Goal: Information Seeking & Learning: Compare options

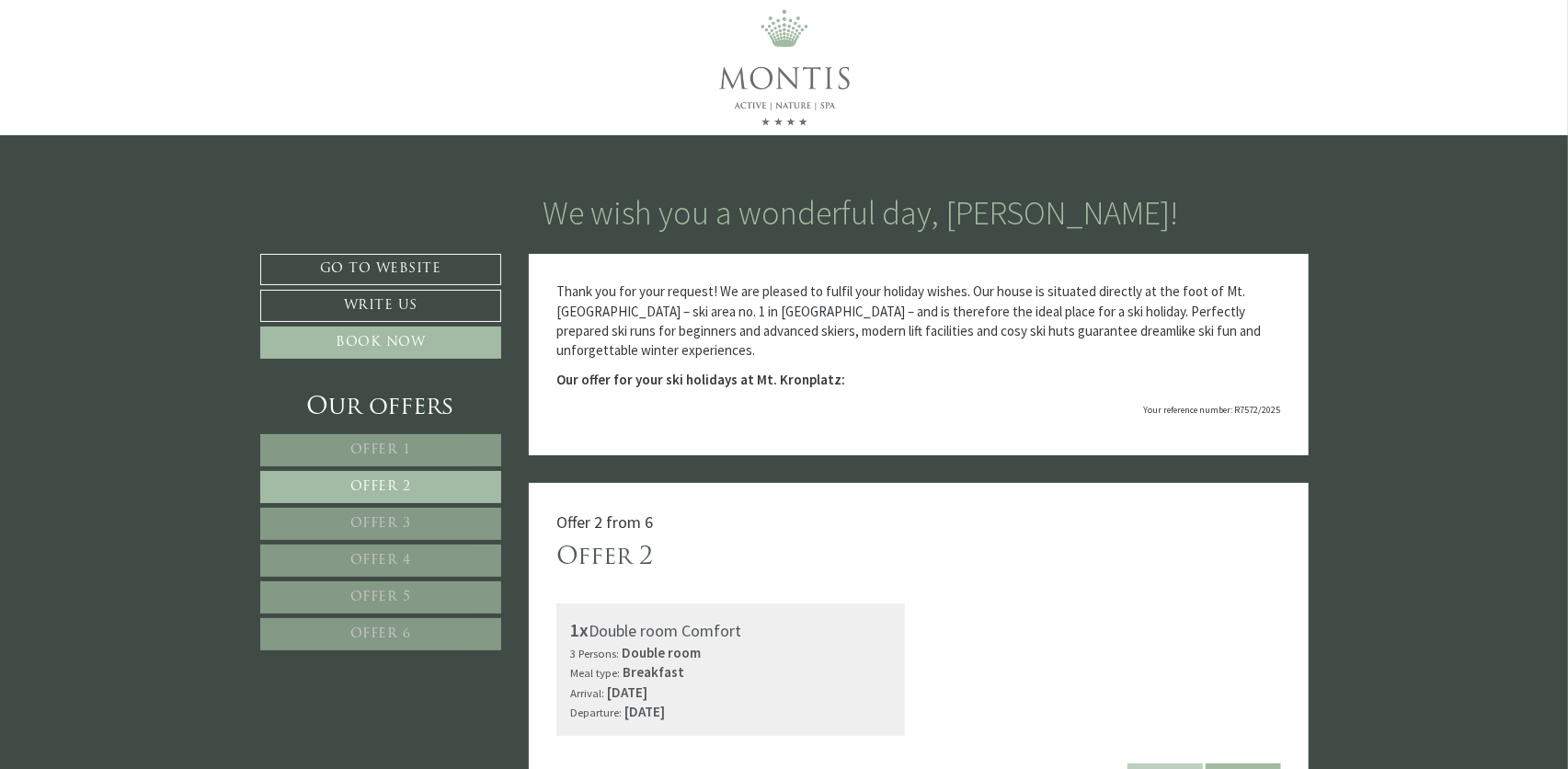
click at [372, 444] on span "Offer 1" at bounding box center [381, 450] width 60 height 14
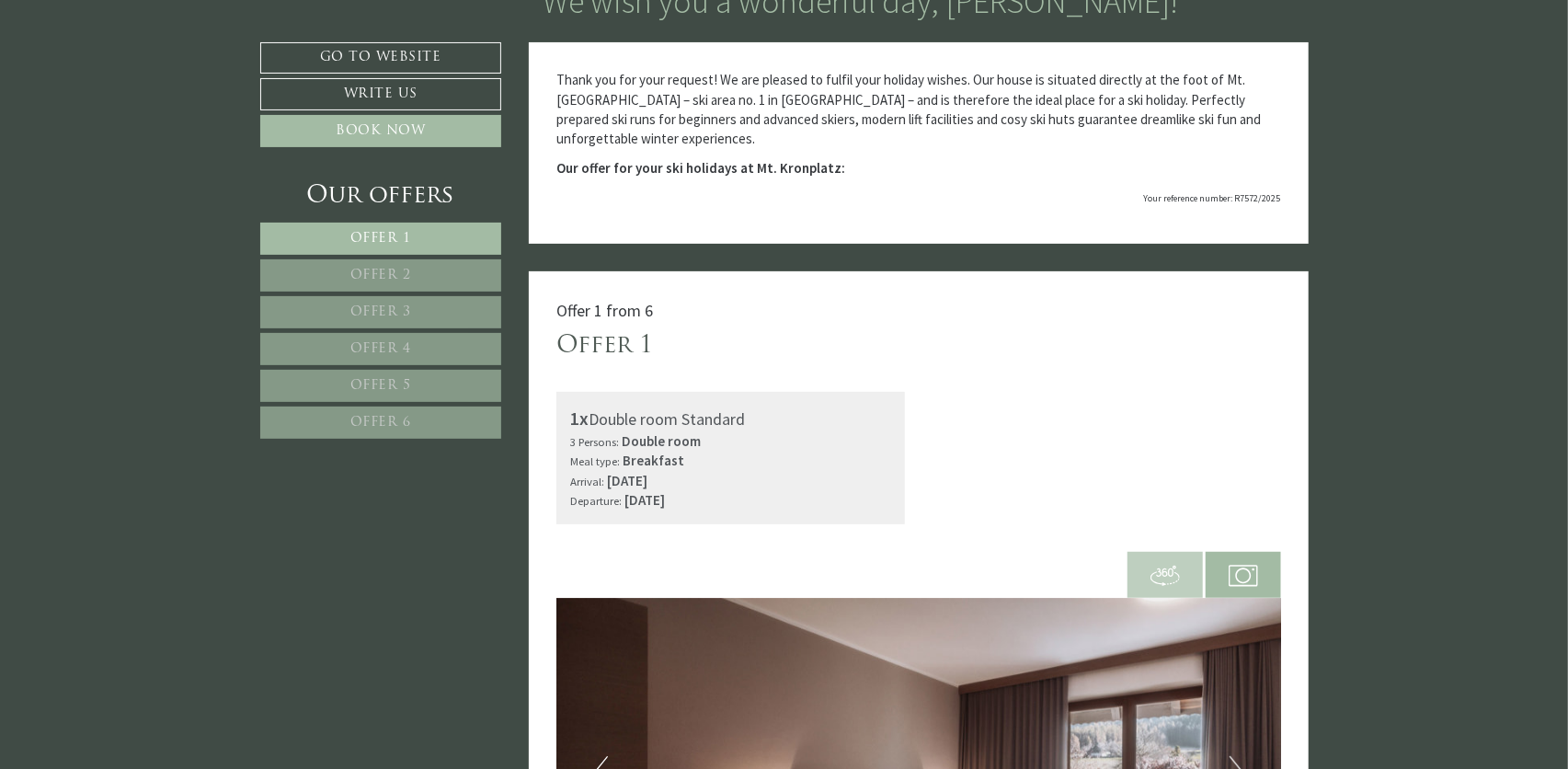
scroll to position [207, 0]
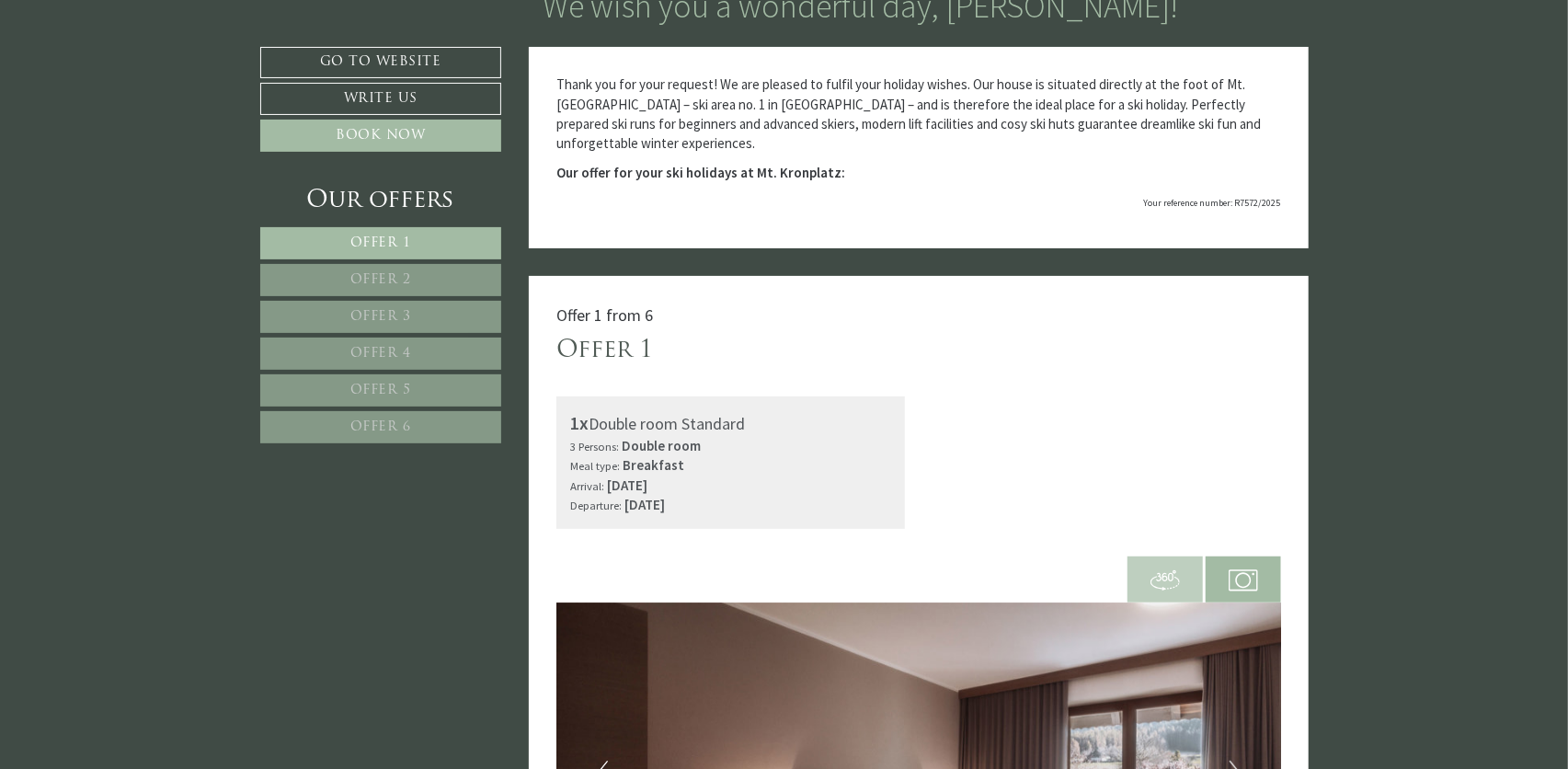
click at [375, 273] on span "Offer 2" at bounding box center [381, 280] width 60 height 14
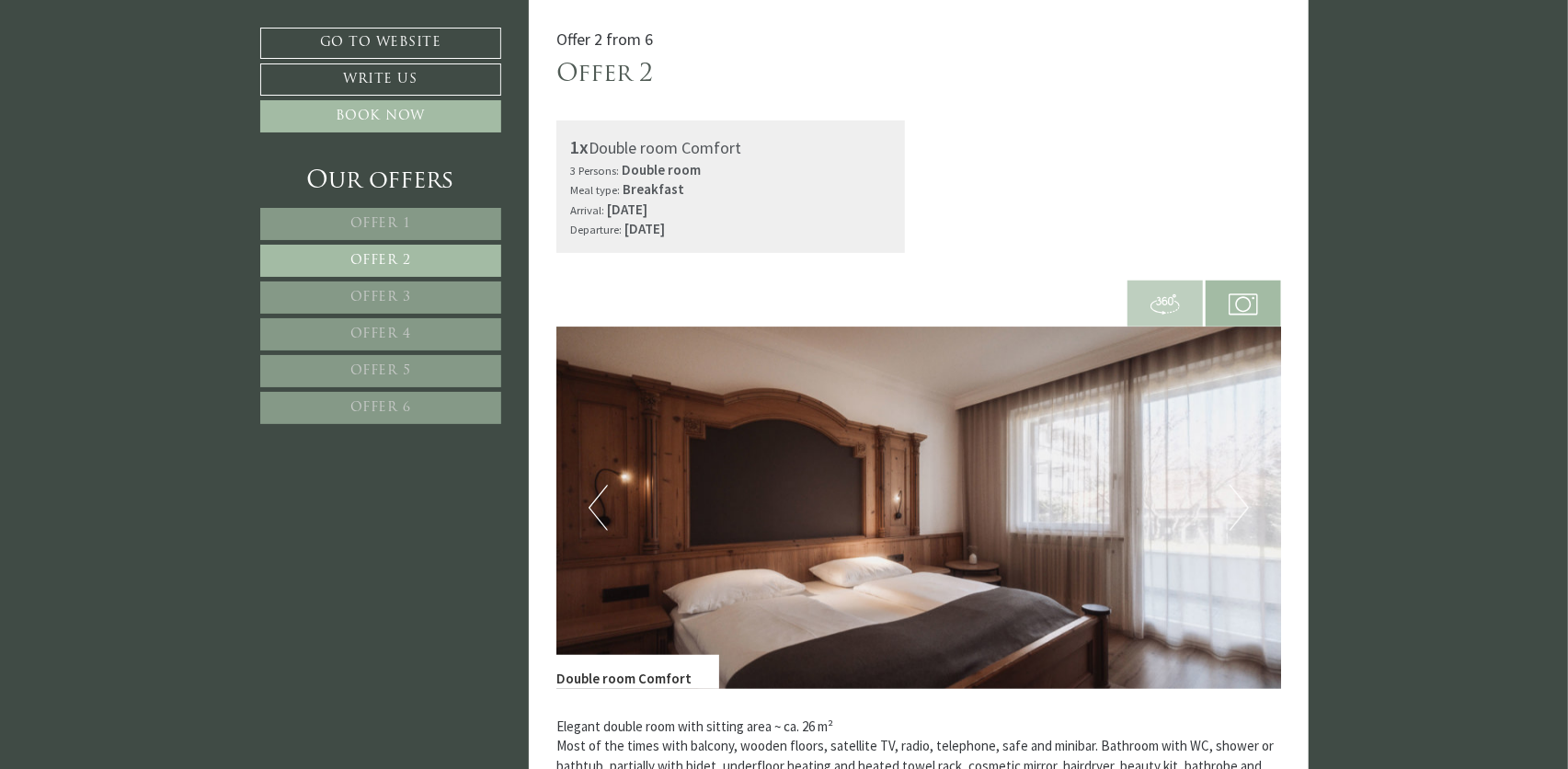
click at [443, 292] on link "Offer 3" at bounding box center [380, 298] width 241 height 32
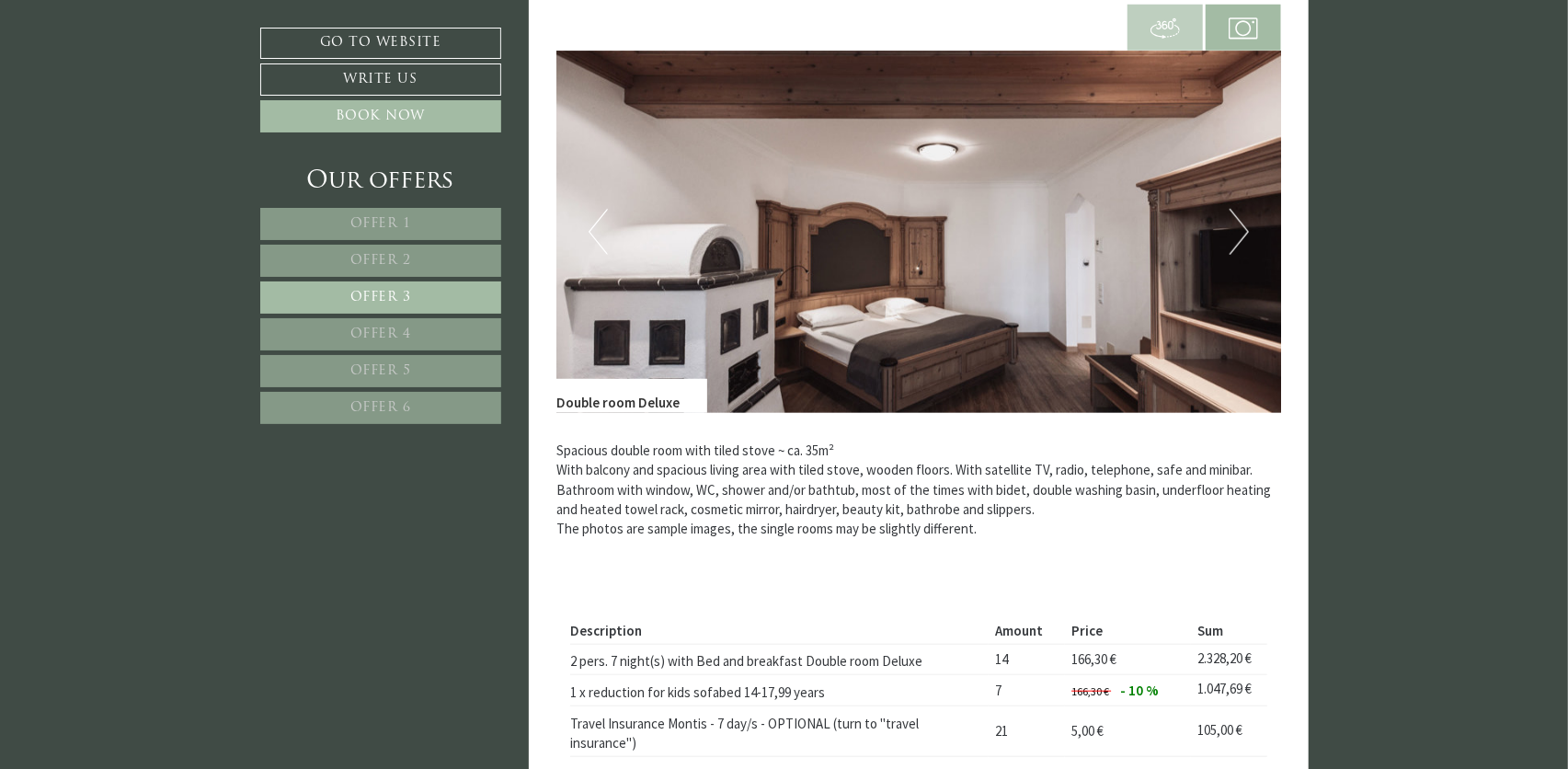
scroll to position [1034, 0]
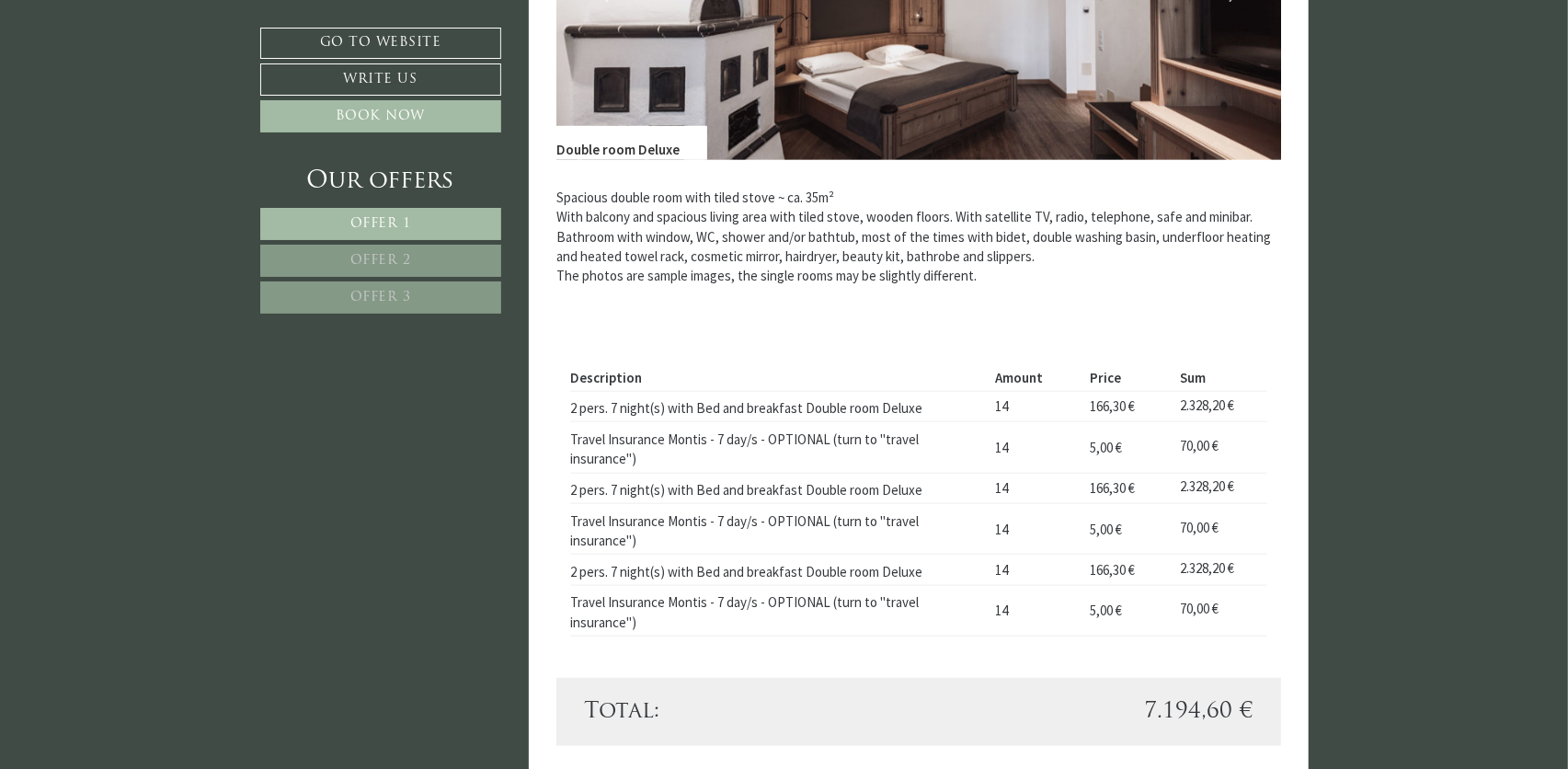
scroll to position [1195, 0]
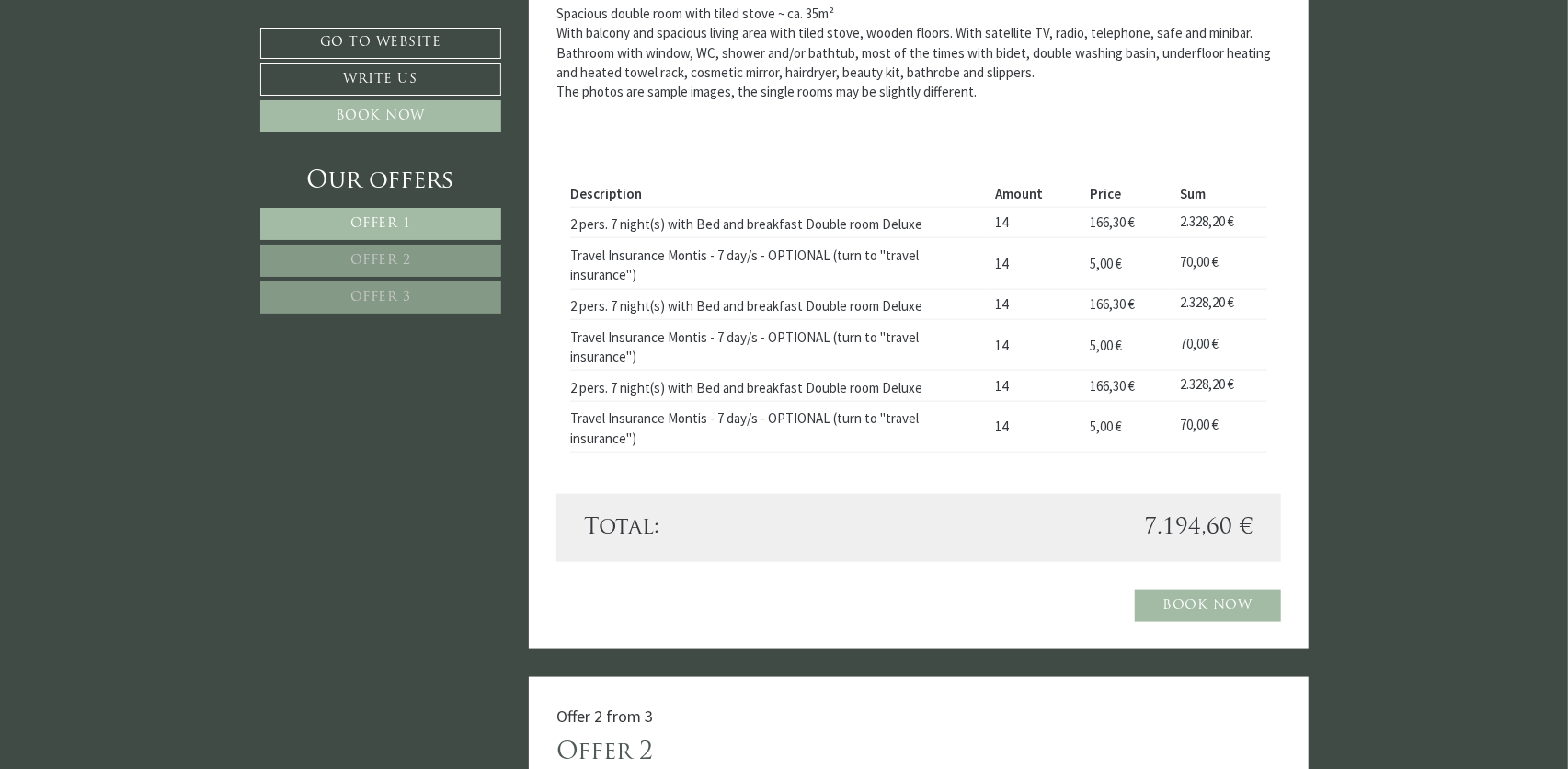
click at [376, 257] on span "Offer 2" at bounding box center [381, 261] width 60 height 14
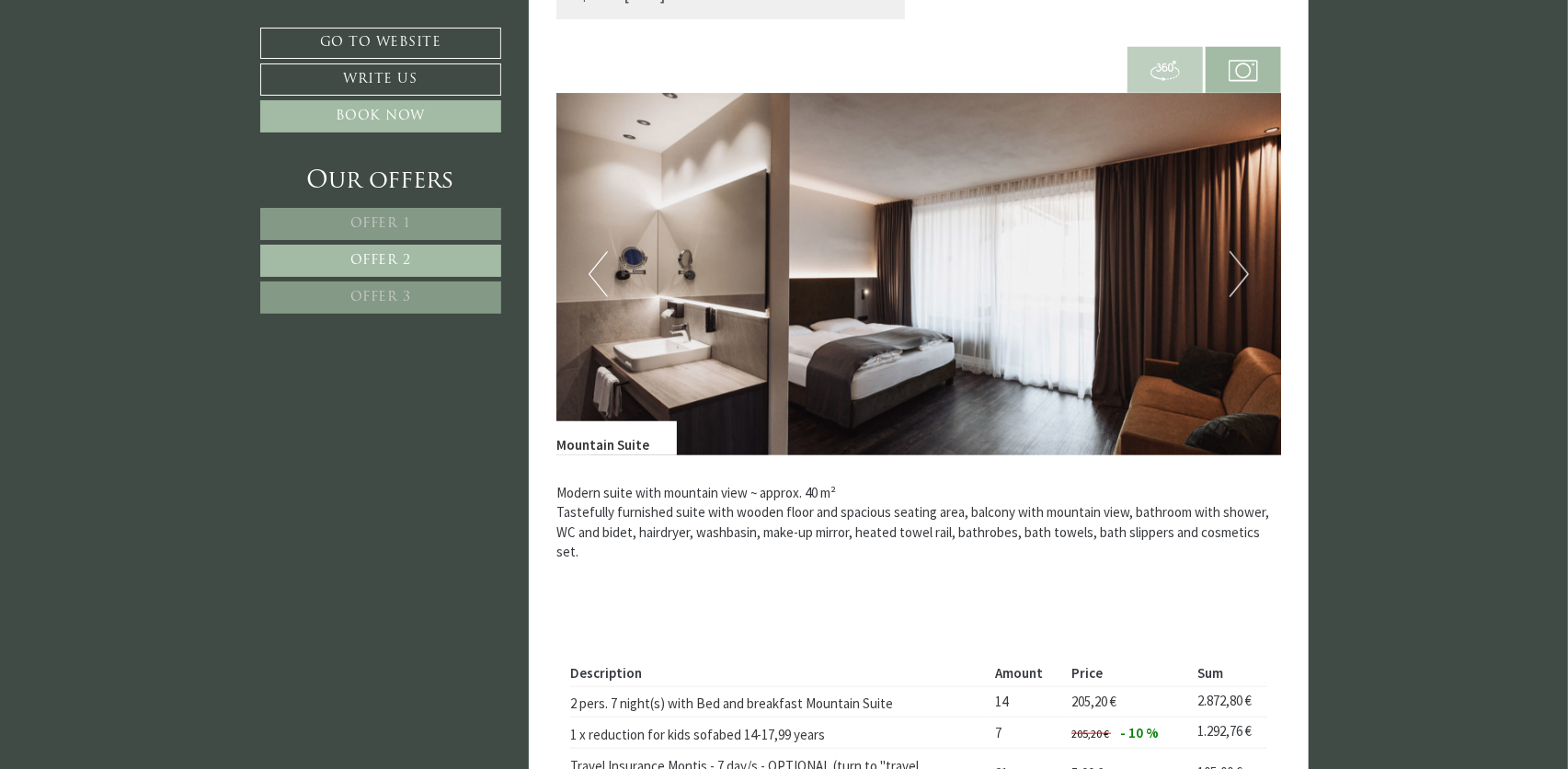
scroll to position [667, 0]
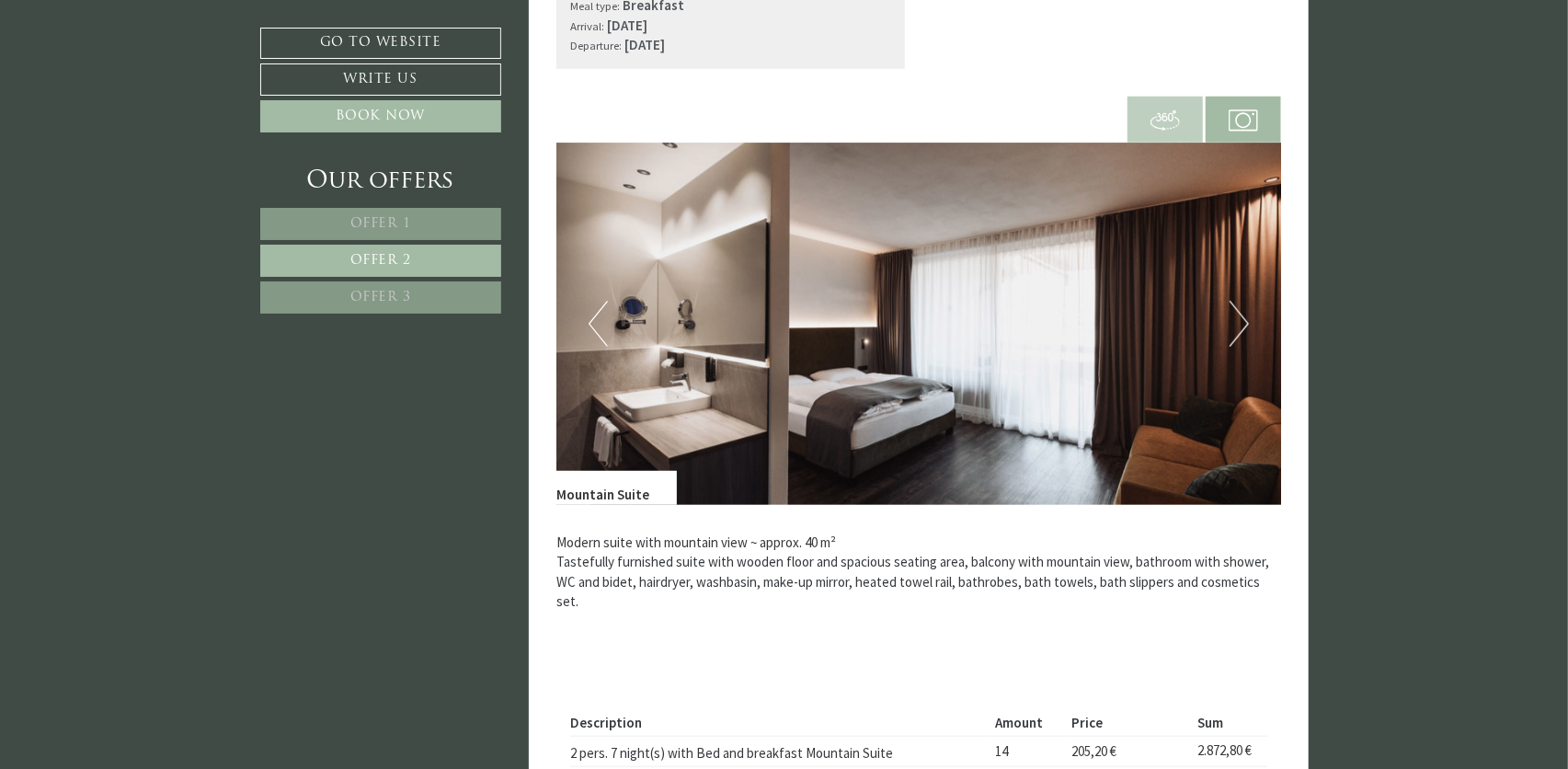
click at [1244, 324] on button "Next" at bounding box center [1239, 323] width 19 height 46
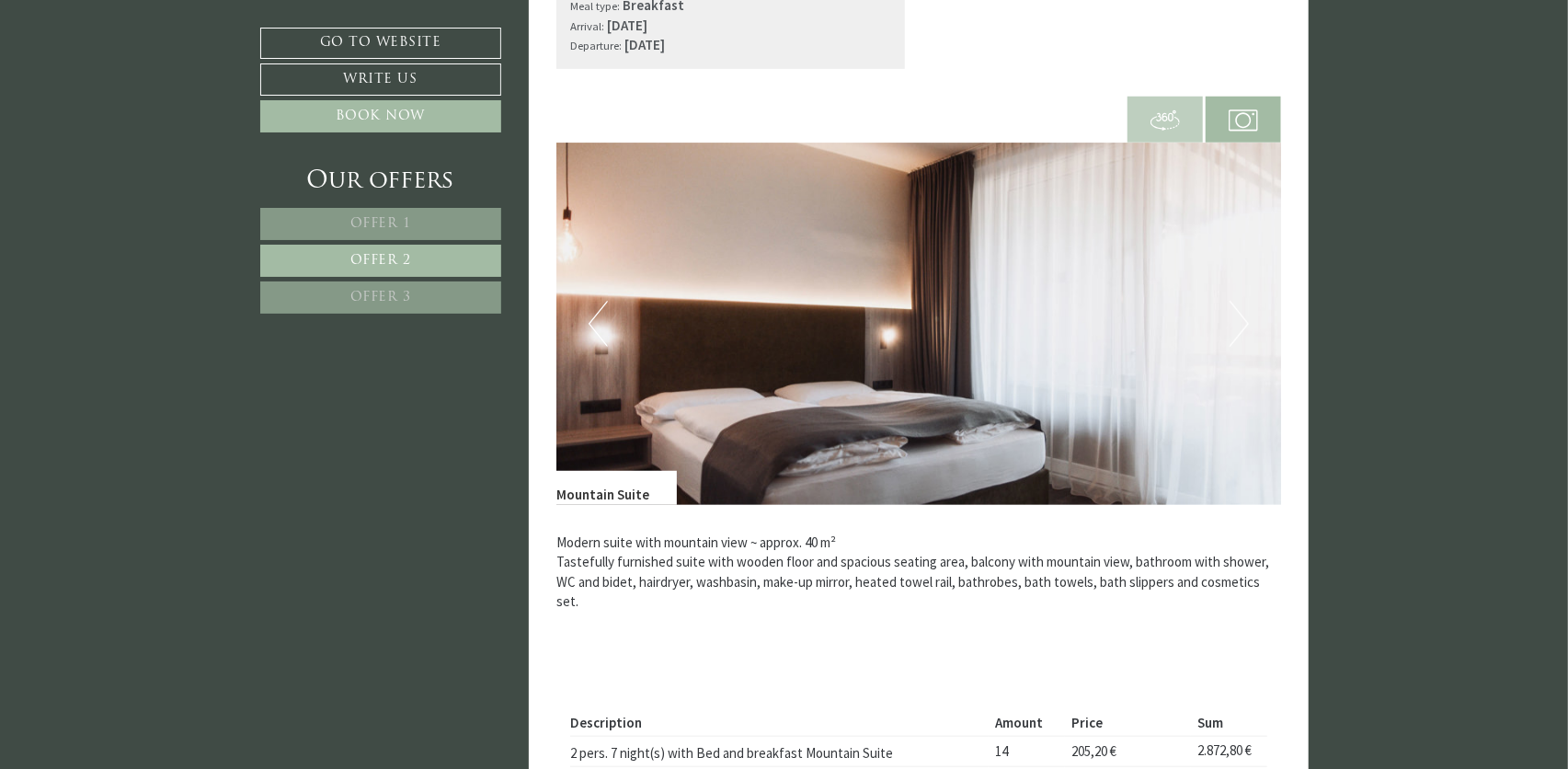
click at [1251, 326] on img at bounding box center [919, 323] width 725 height 362
click at [1245, 323] on button "Next" at bounding box center [1239, 323] width 19 height 46
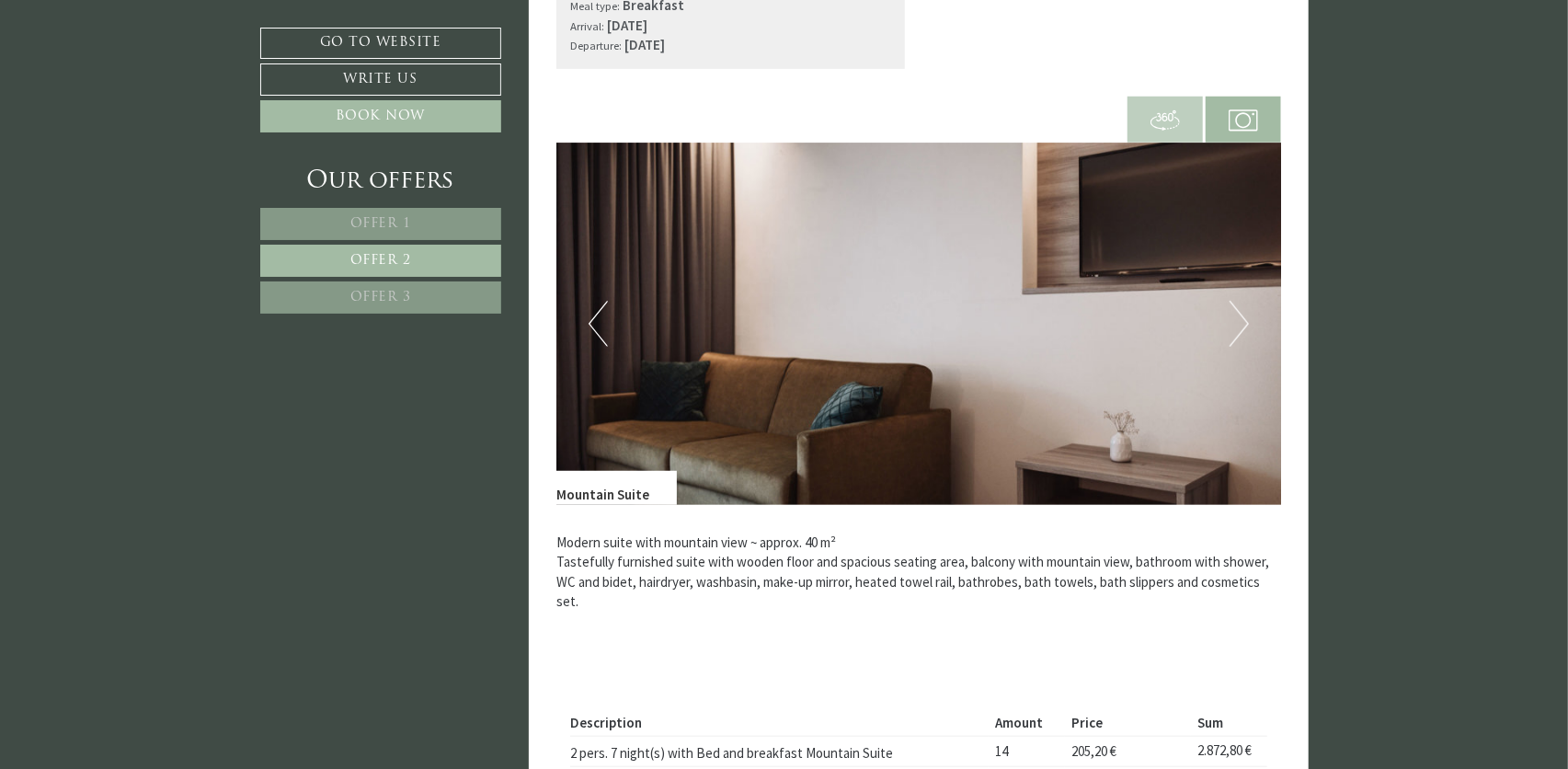
click at [1245, 323] on button "Next" at bounding box center [1239, 323] width 19 height 46
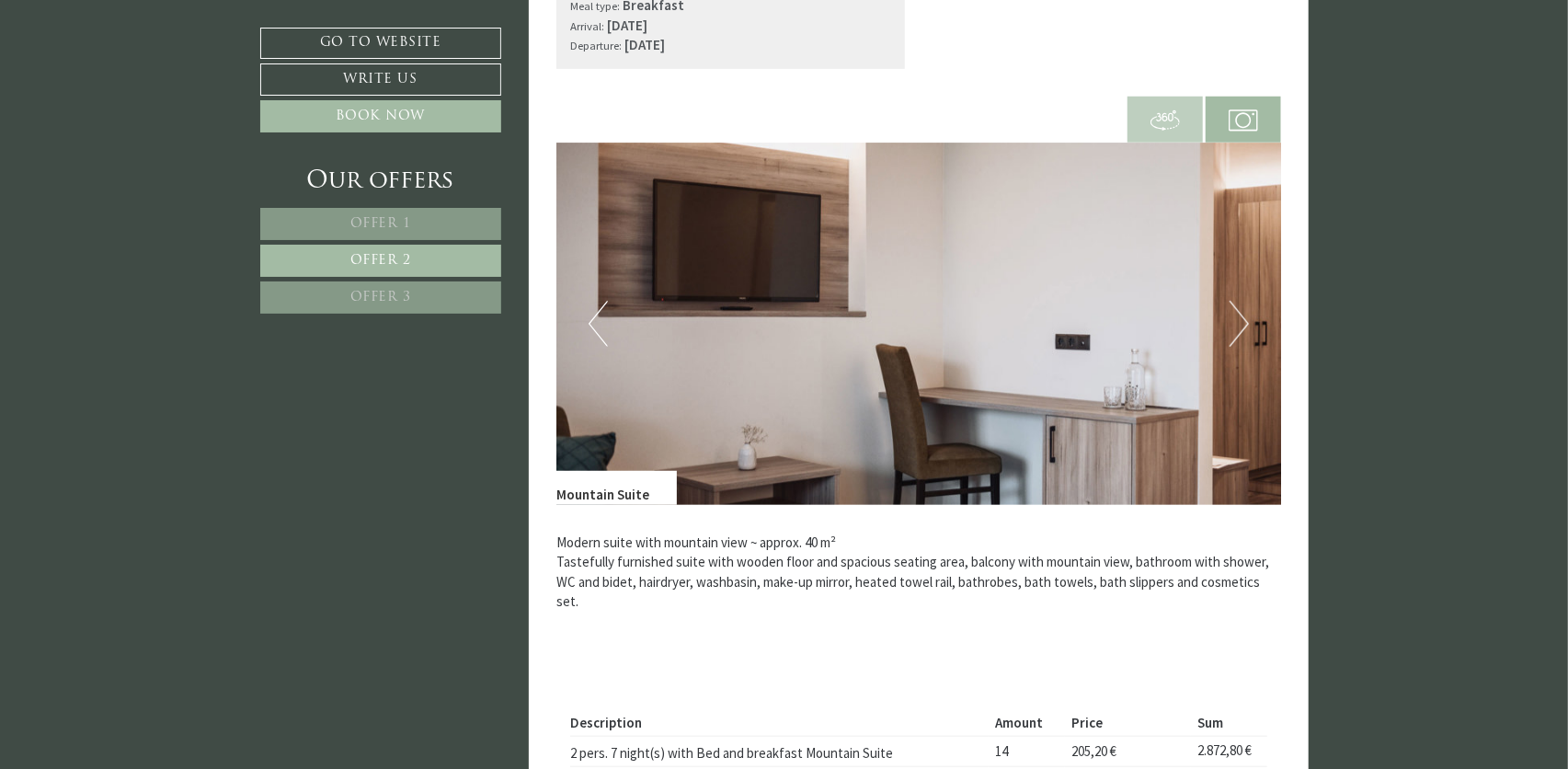
click at [1245, 323] on button "Next" at bounding box center [1239, 323] width 19 height 46
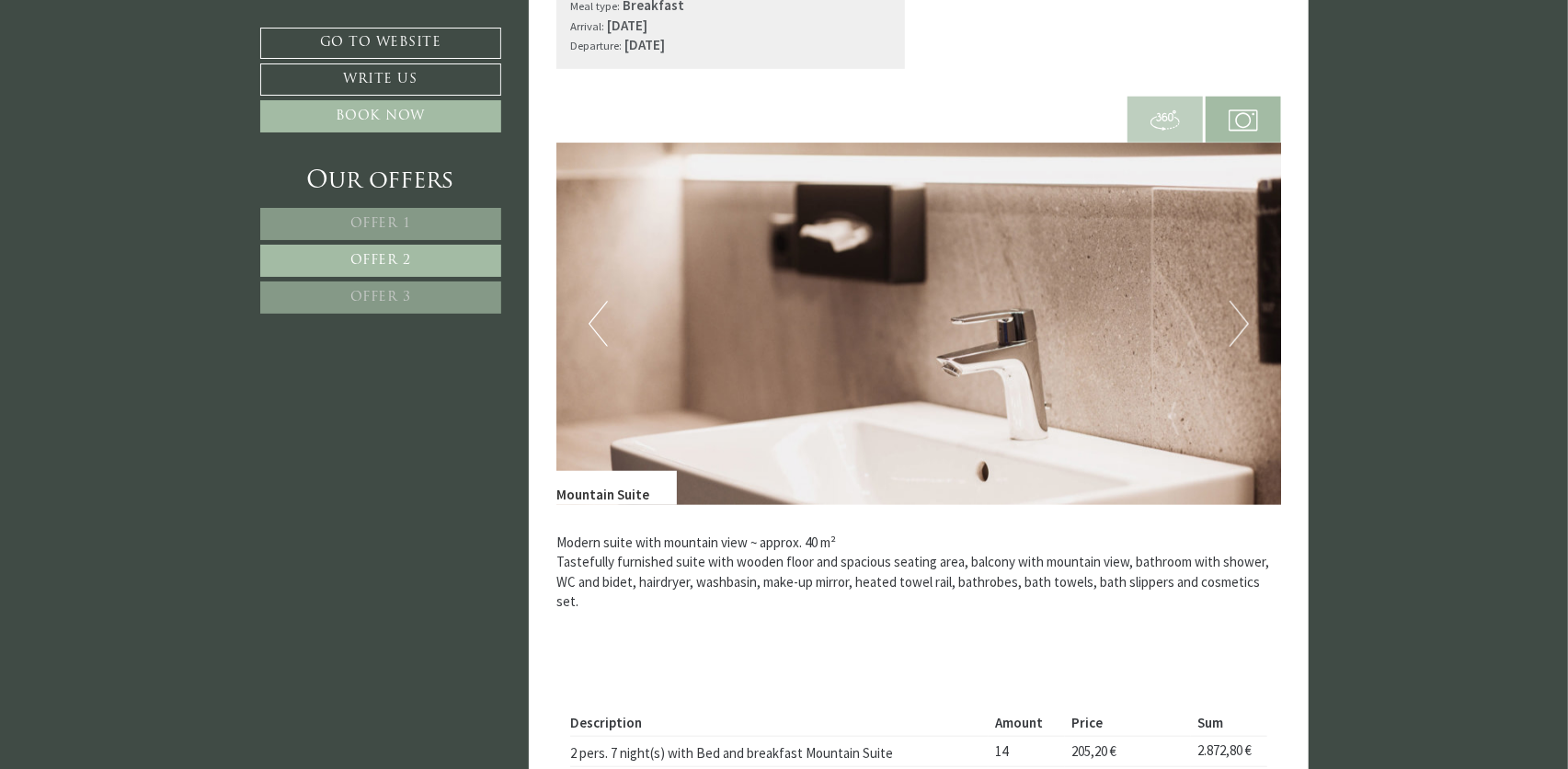
click at [1245, 323] on button "Next" at bounding box center [1239, 323] width 19 height 46
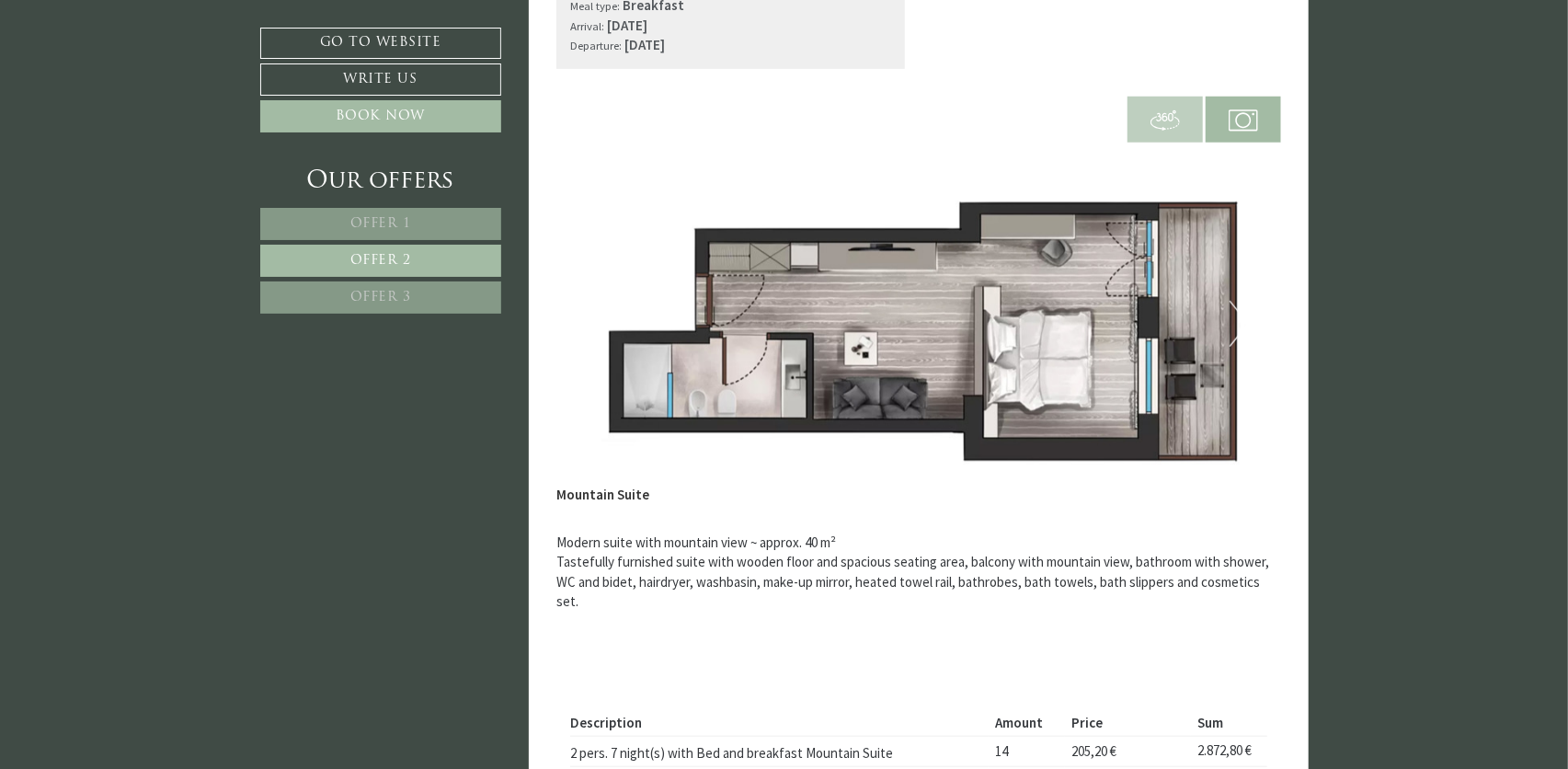
click at [389, 288] on link "Offer 3" at bounding box center [380, 298] width 241 height 32
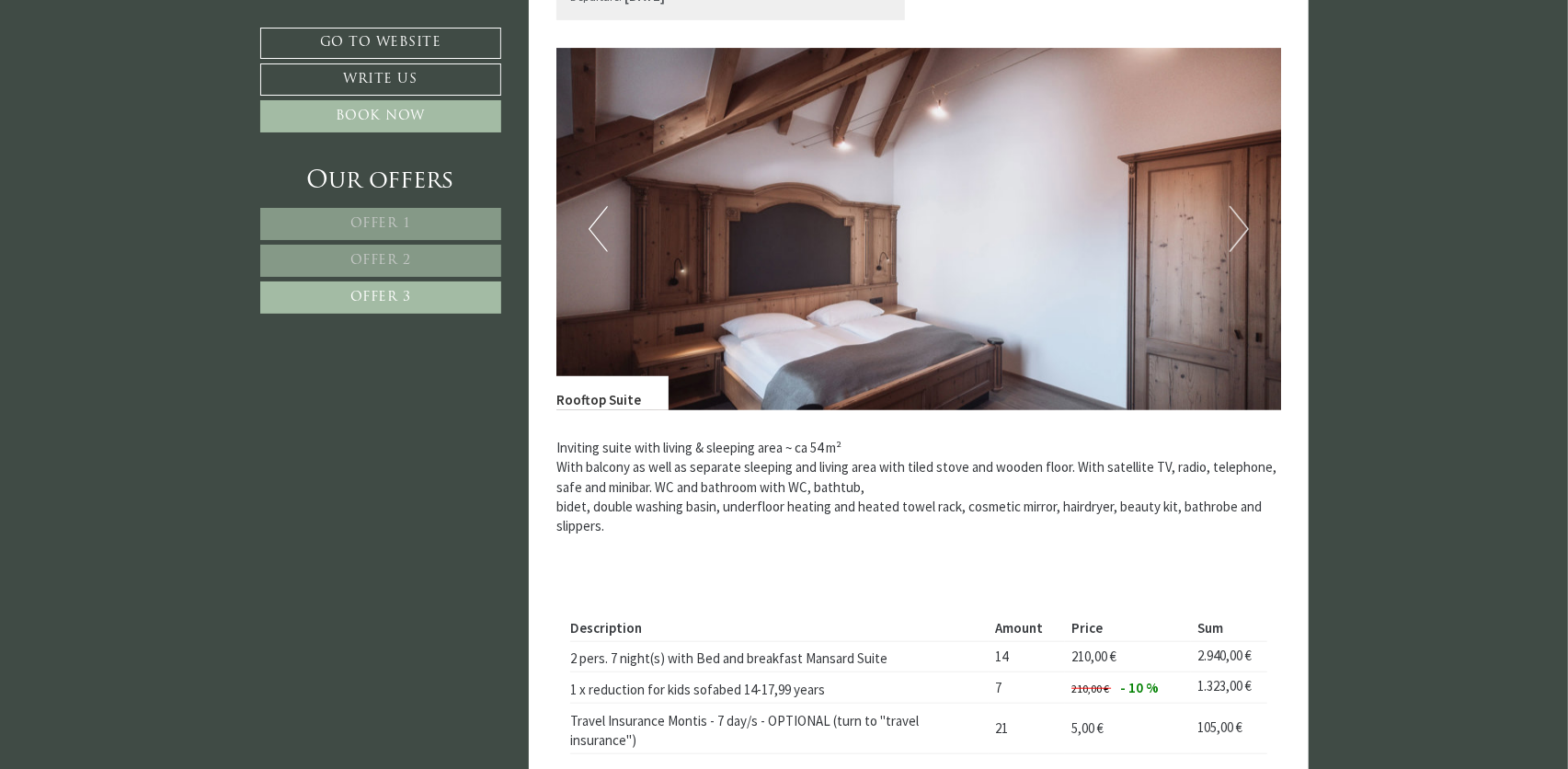
scroll to position [574, 0]
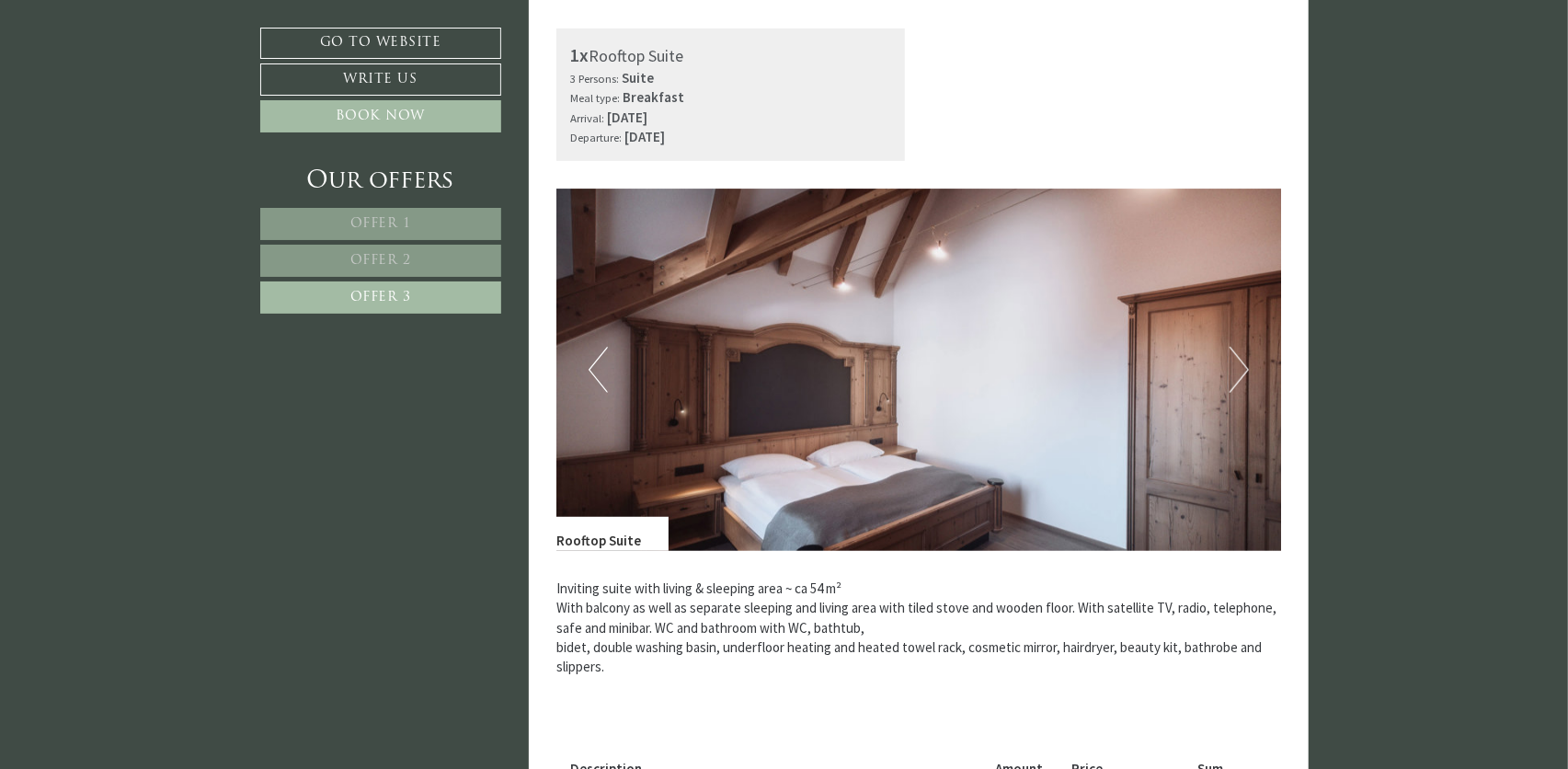
click at [1243, 364] on button "Next" at bounding box center [1239, 369] width 19 height 46
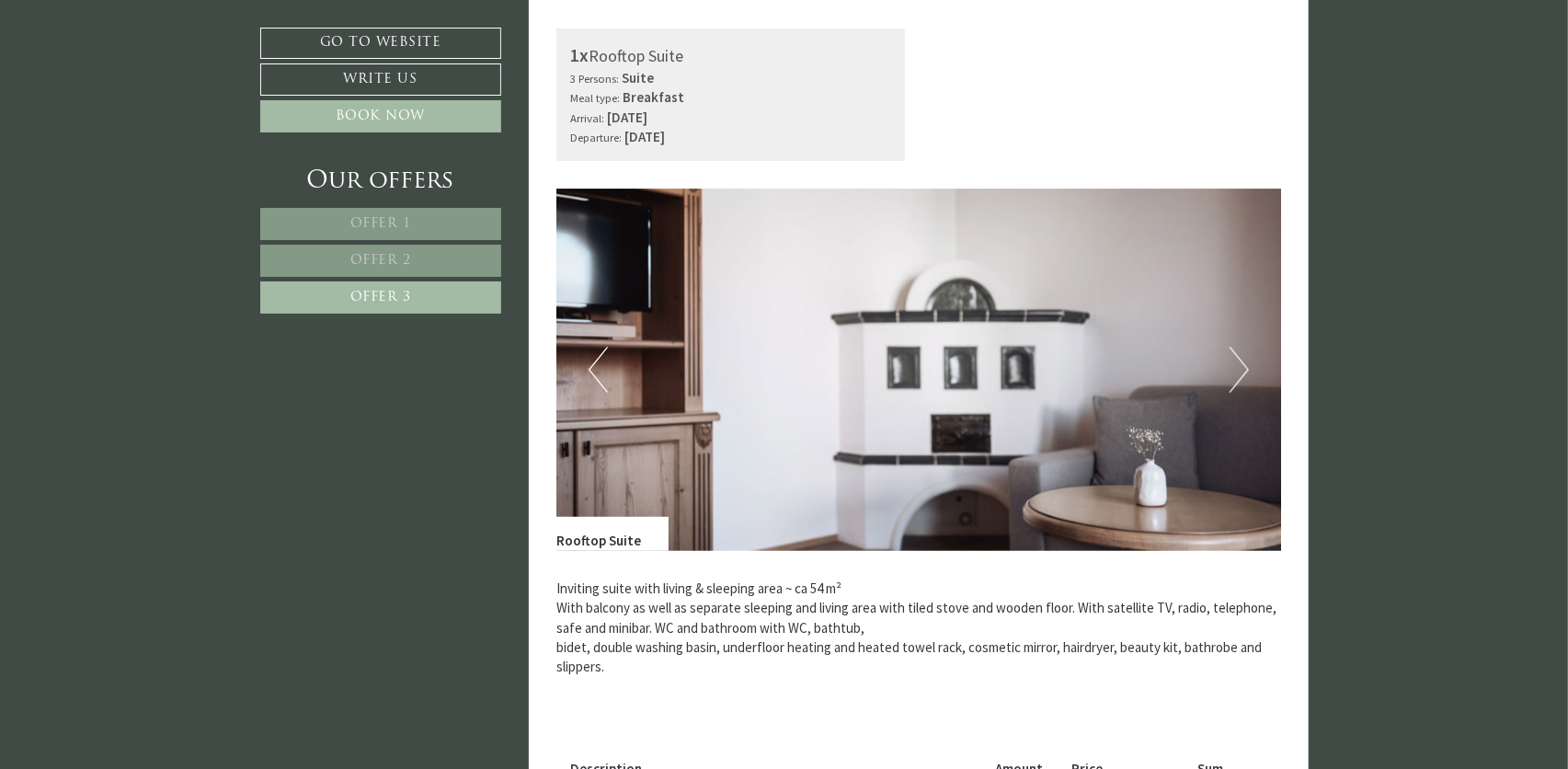
click at [1243, 364] on button "Next" at bounding box center [1239, 369] width 19 height 46
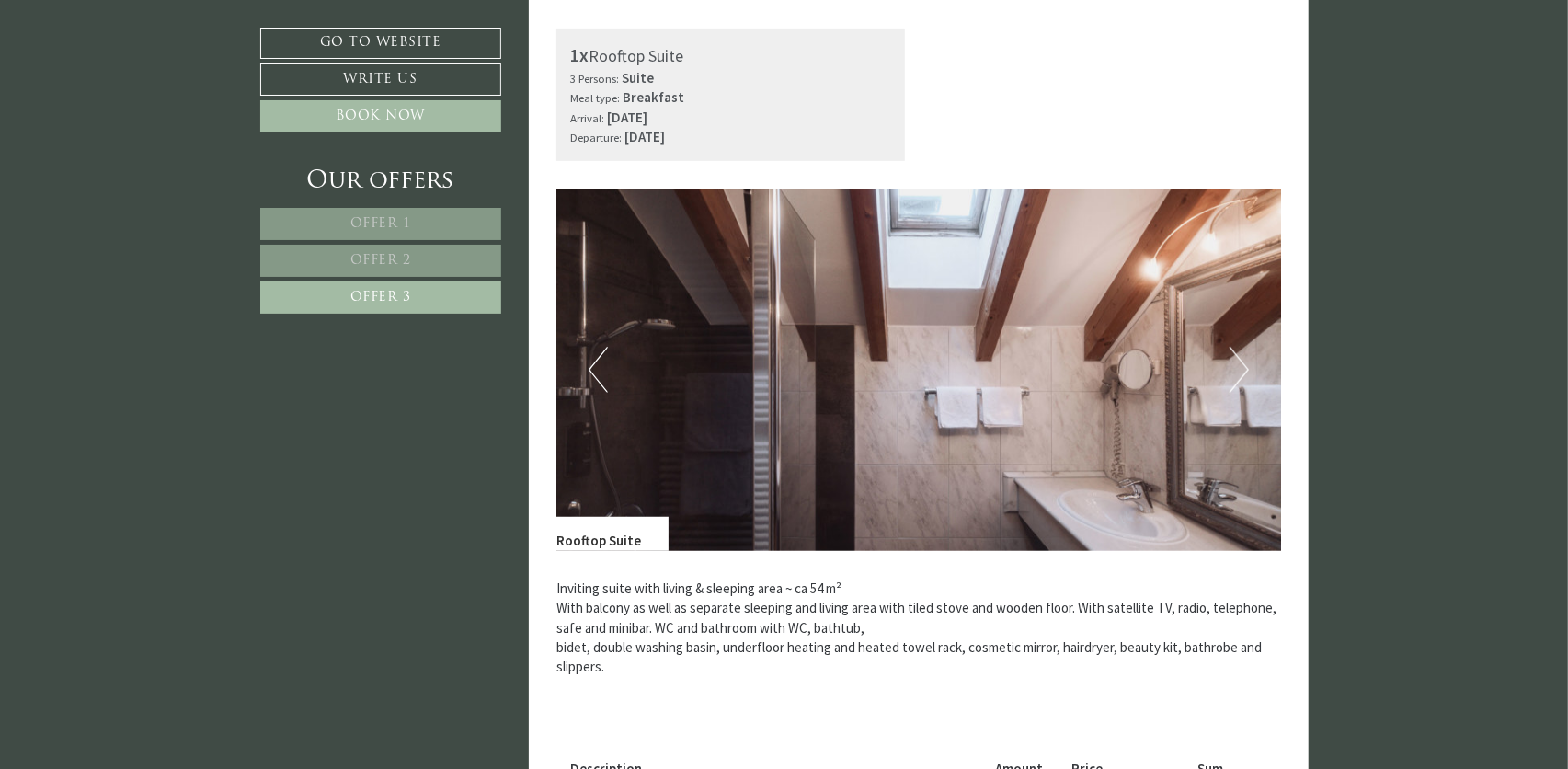
click at [1243, 364] on button "Next" at bounding box center [1239, 369] width 19 height 46
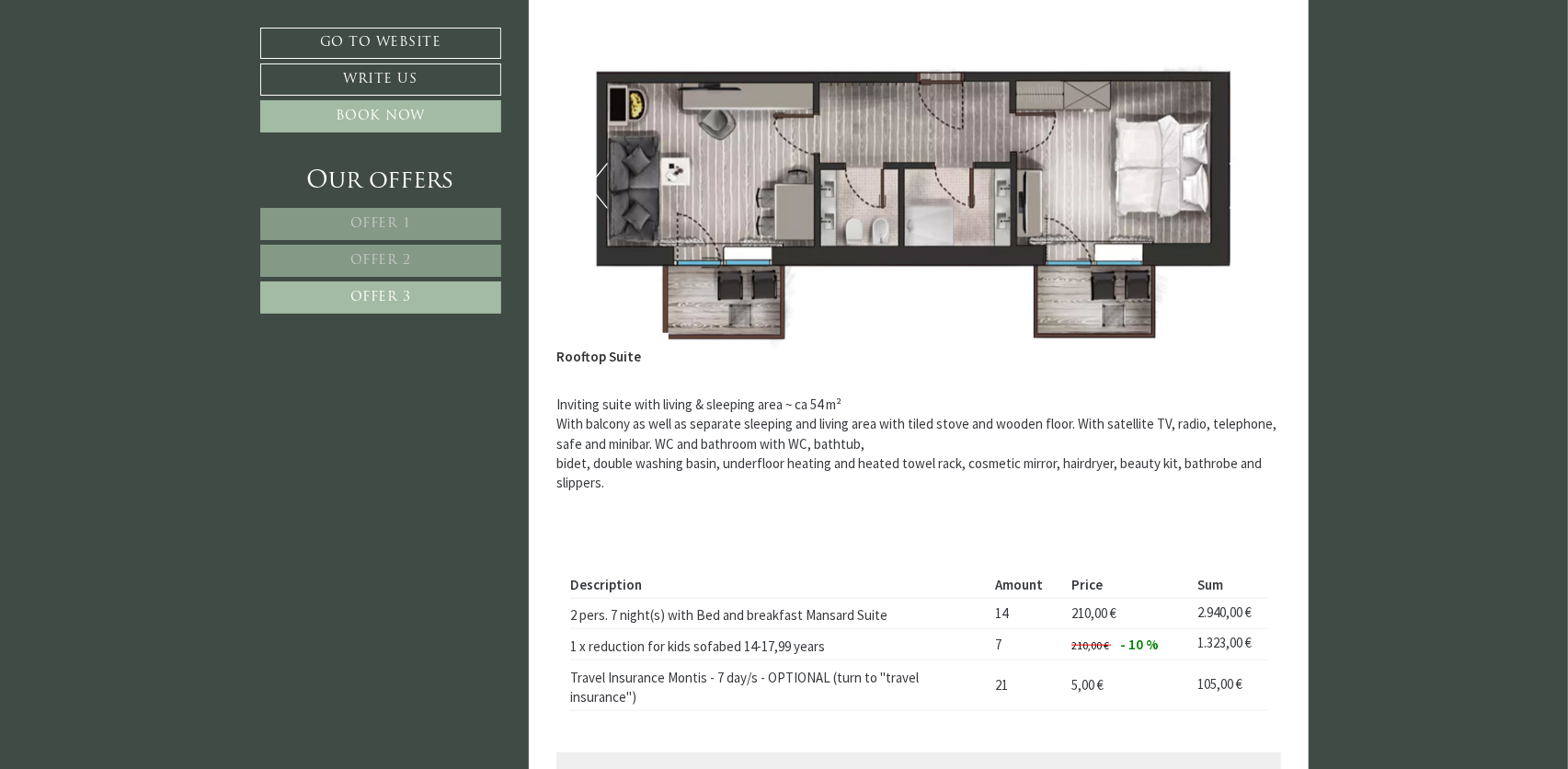
scroll to position [759, 0]
click at [408, 220] on span "Offer 1" at bounding box center [381, 224] width 60 height 14
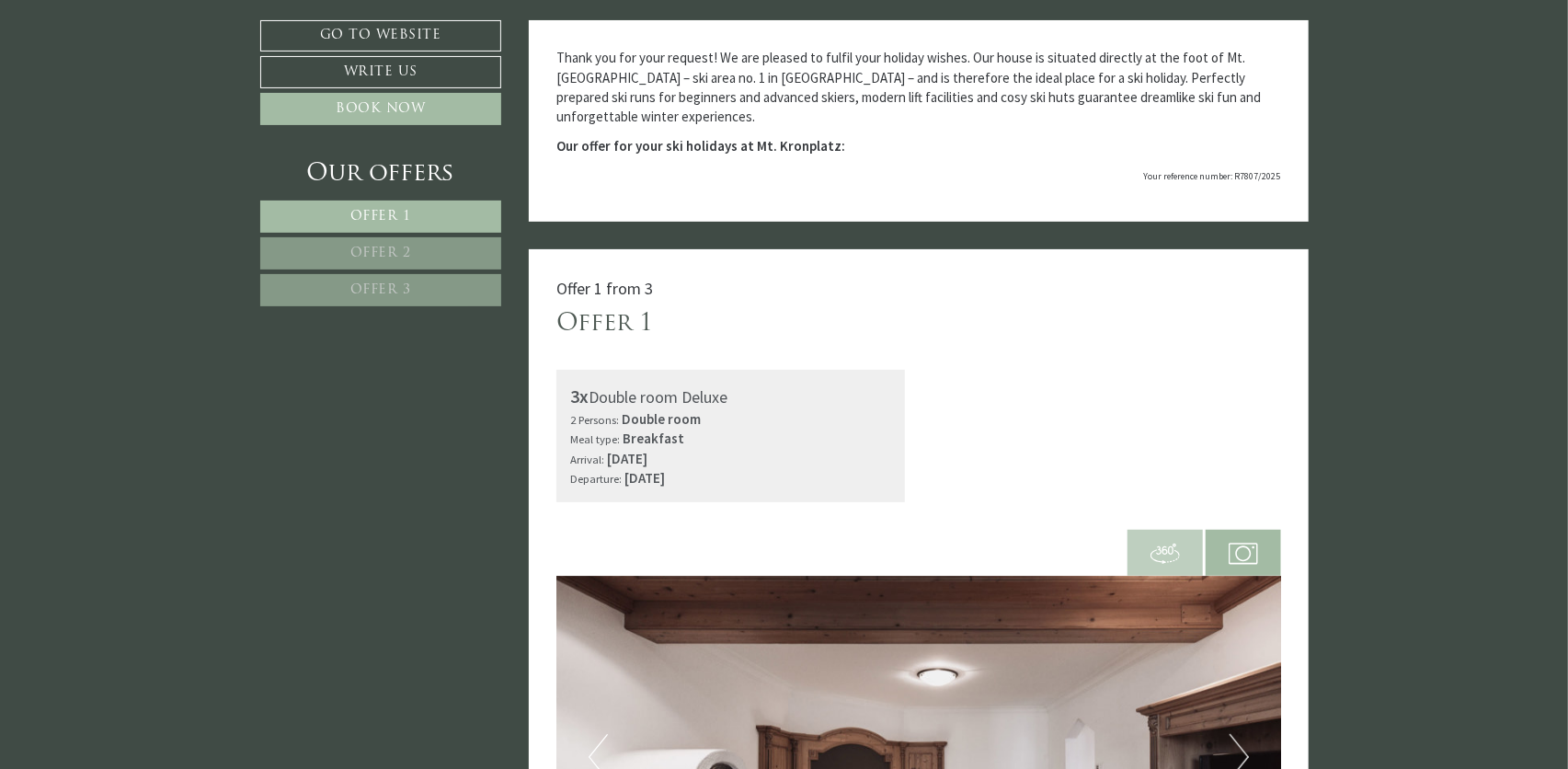
scroll to position [207, 0]
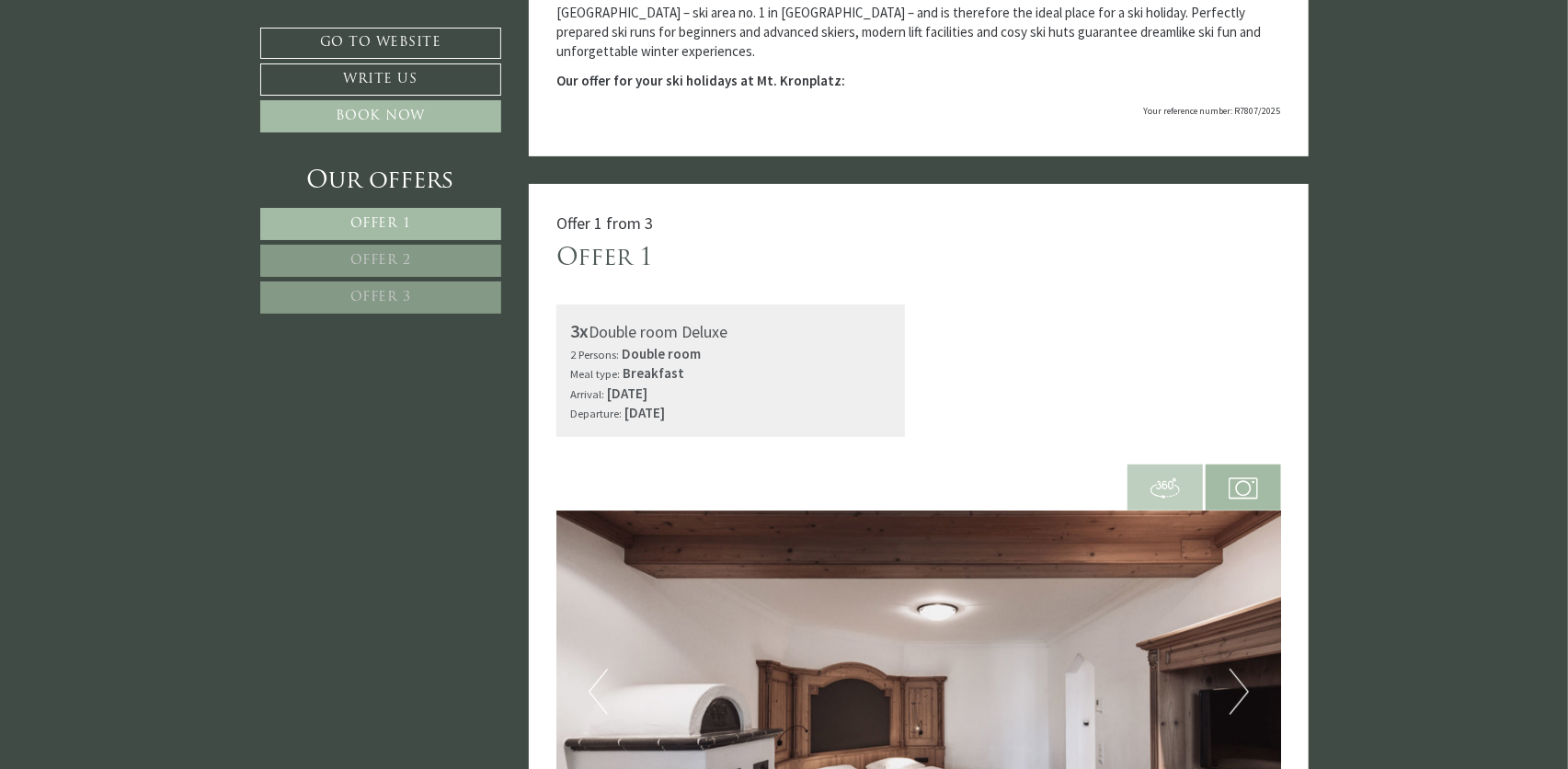
click at [385, 255] on span "Offer 2" at bounding box center [381, 261] width 60 height 14
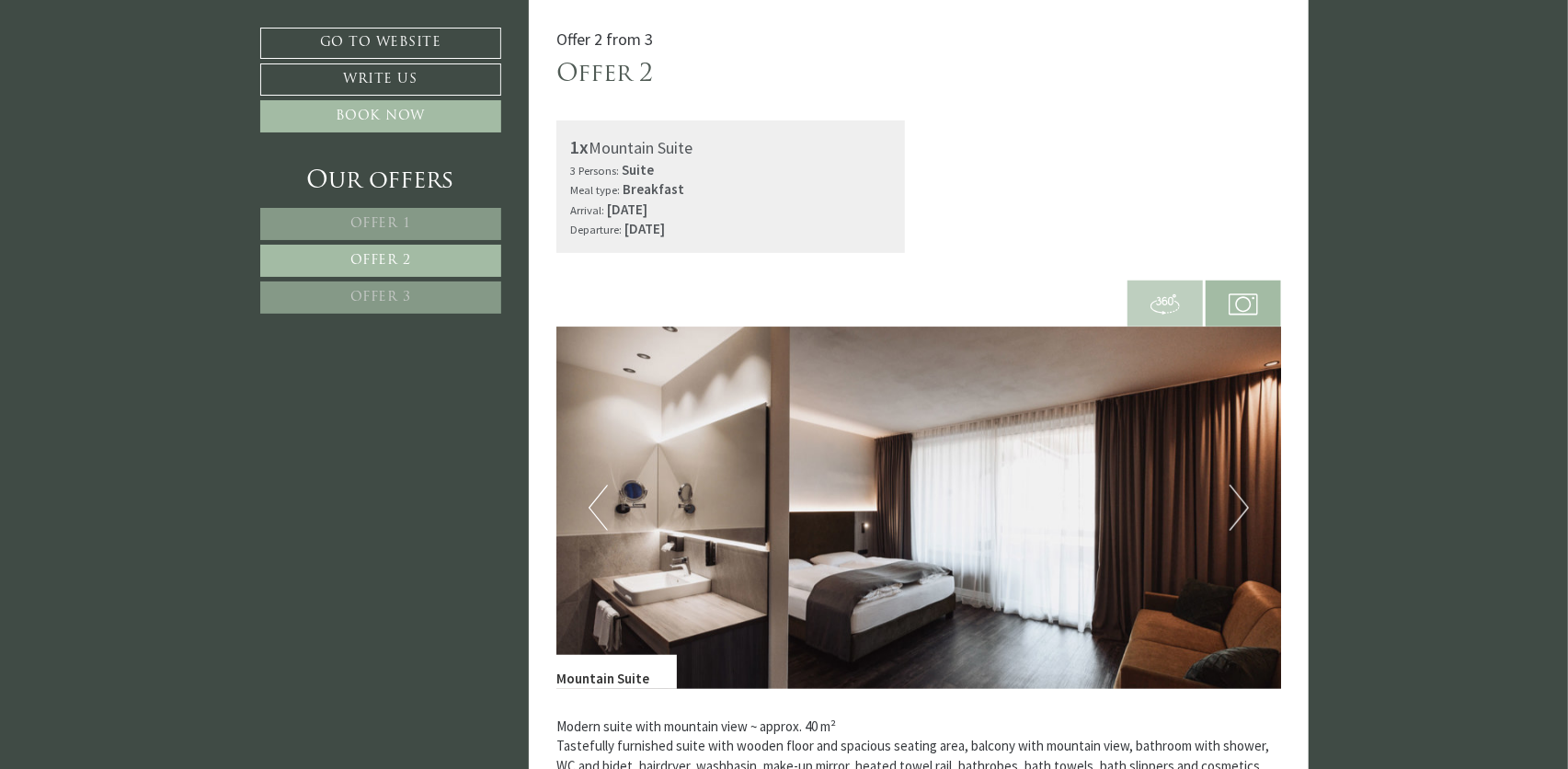
click at [394, 226] on span "Offer 1" at bounding box center [381, 224] width 60 height 14
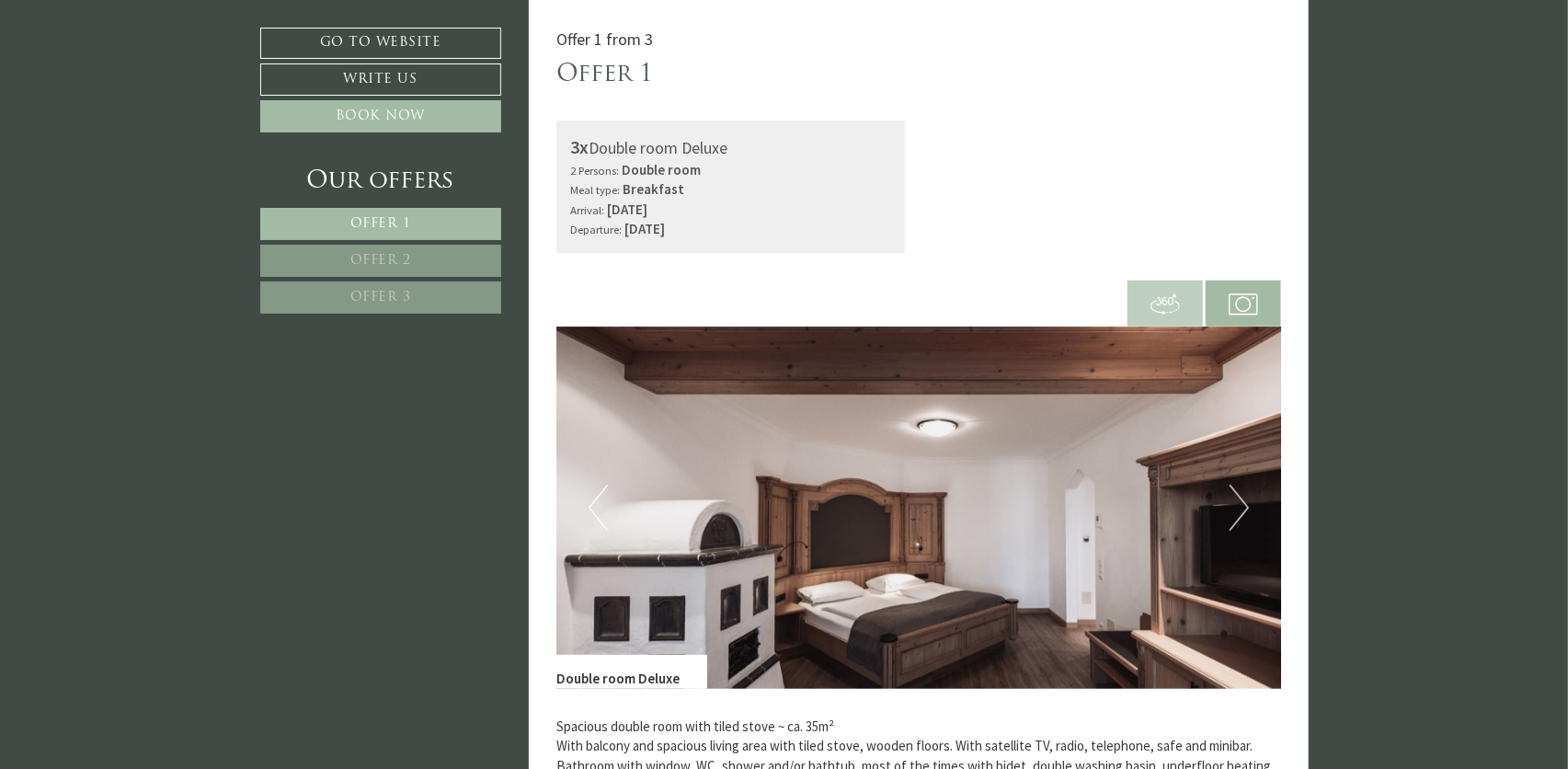
drag, startPoint x: 571, startPoint y: 148, endPoint x: 848, endPoint y: 234, distance: 290.0
click at [848, 234] on div "3x Double room Deluxe 2 Persons: Double room Meal type: Breakfast Arrival: Satu…" at bounding box center [731, 186] width 349 height 132
drag, startPoint x: 629, startPoint y: 164, endPoint x: 799, endPoint y: 142, distance: 171.4
click at [799, 142] on div "3x Double room Deluxe" at bounding box center [731, 147] width 321 height 26
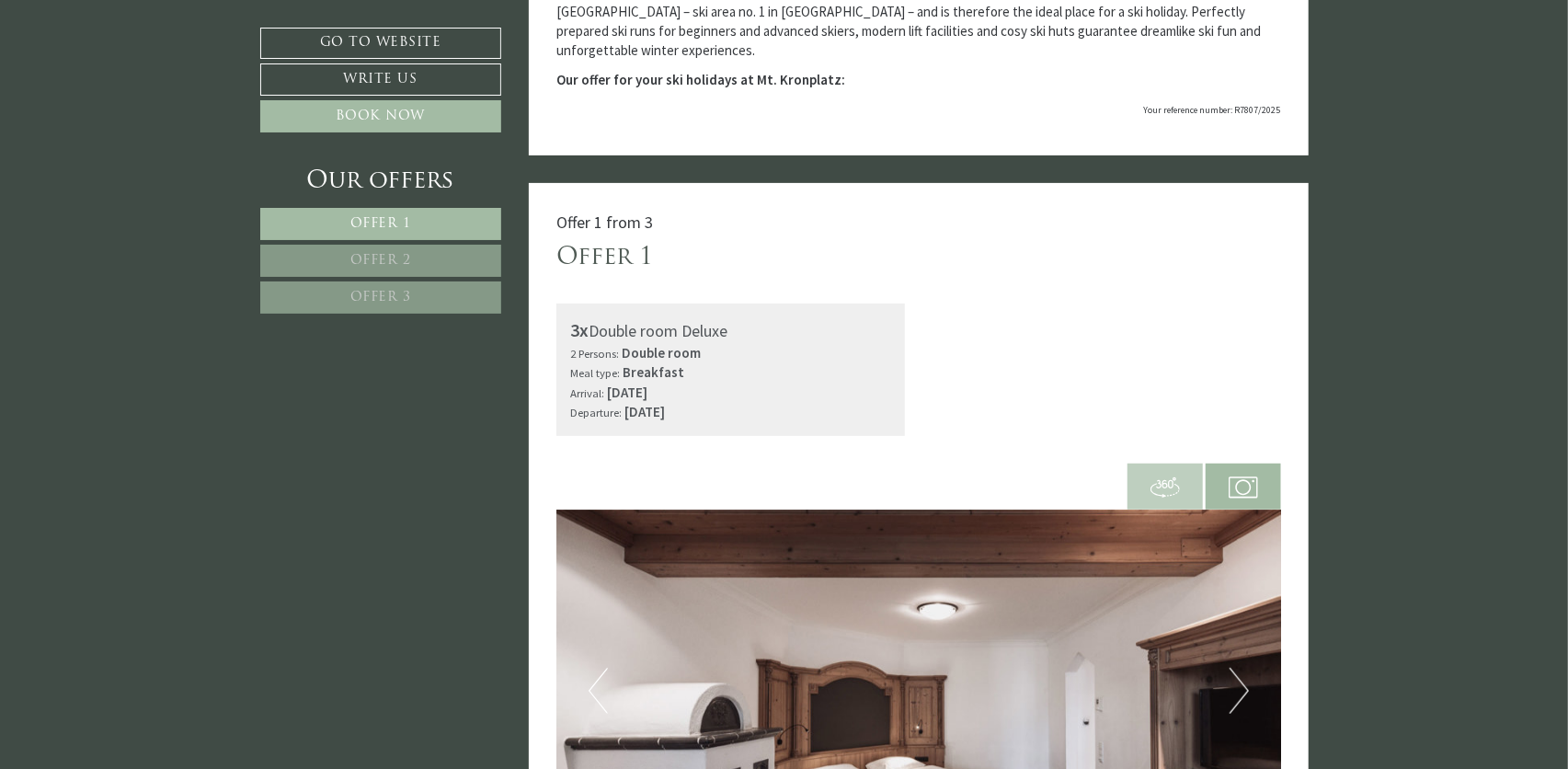
scroll to position [299, 0]
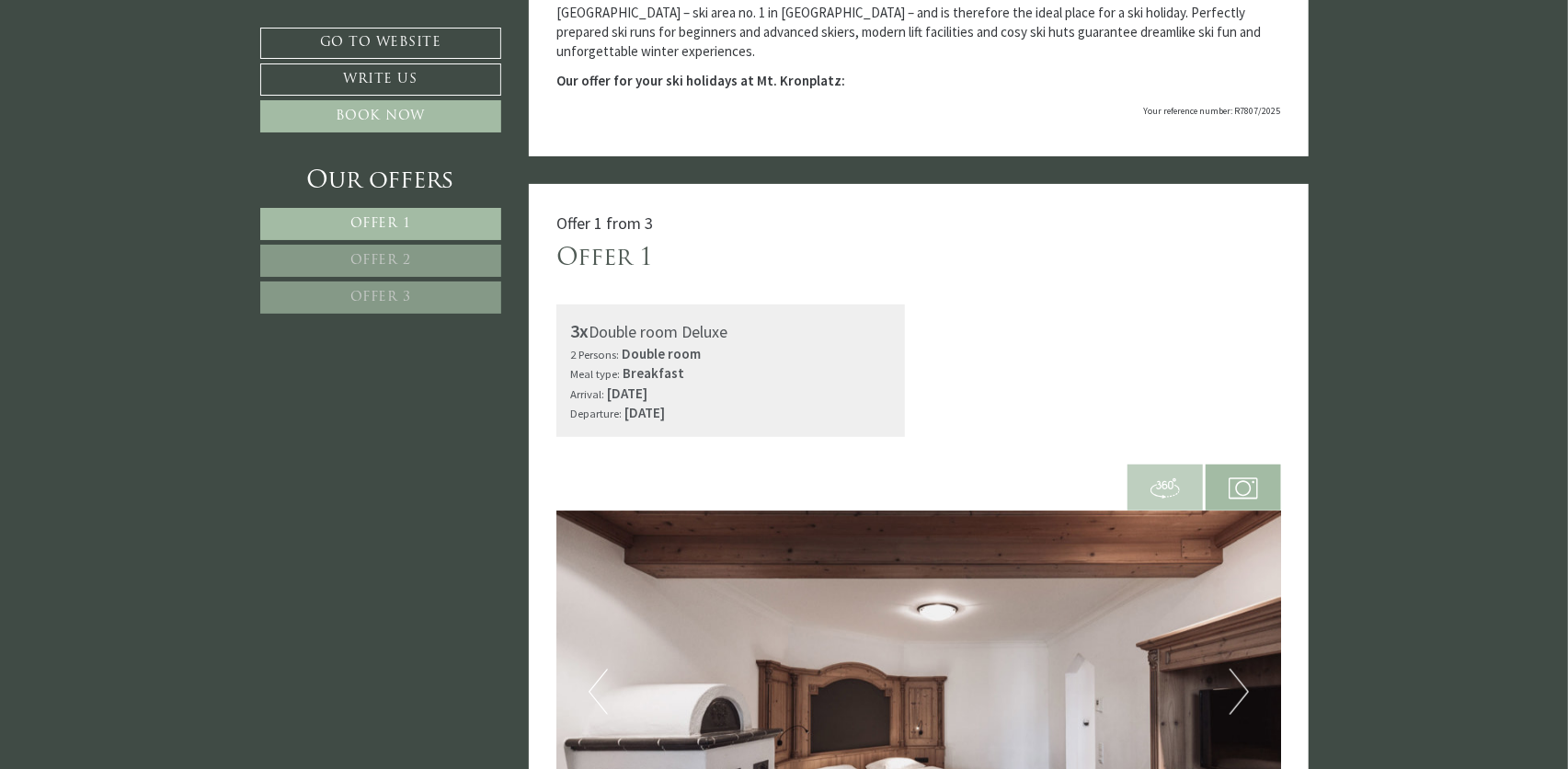
click at [388, 282] on link "Offer 3" at bounding box center [380, 298] width 241 height 32
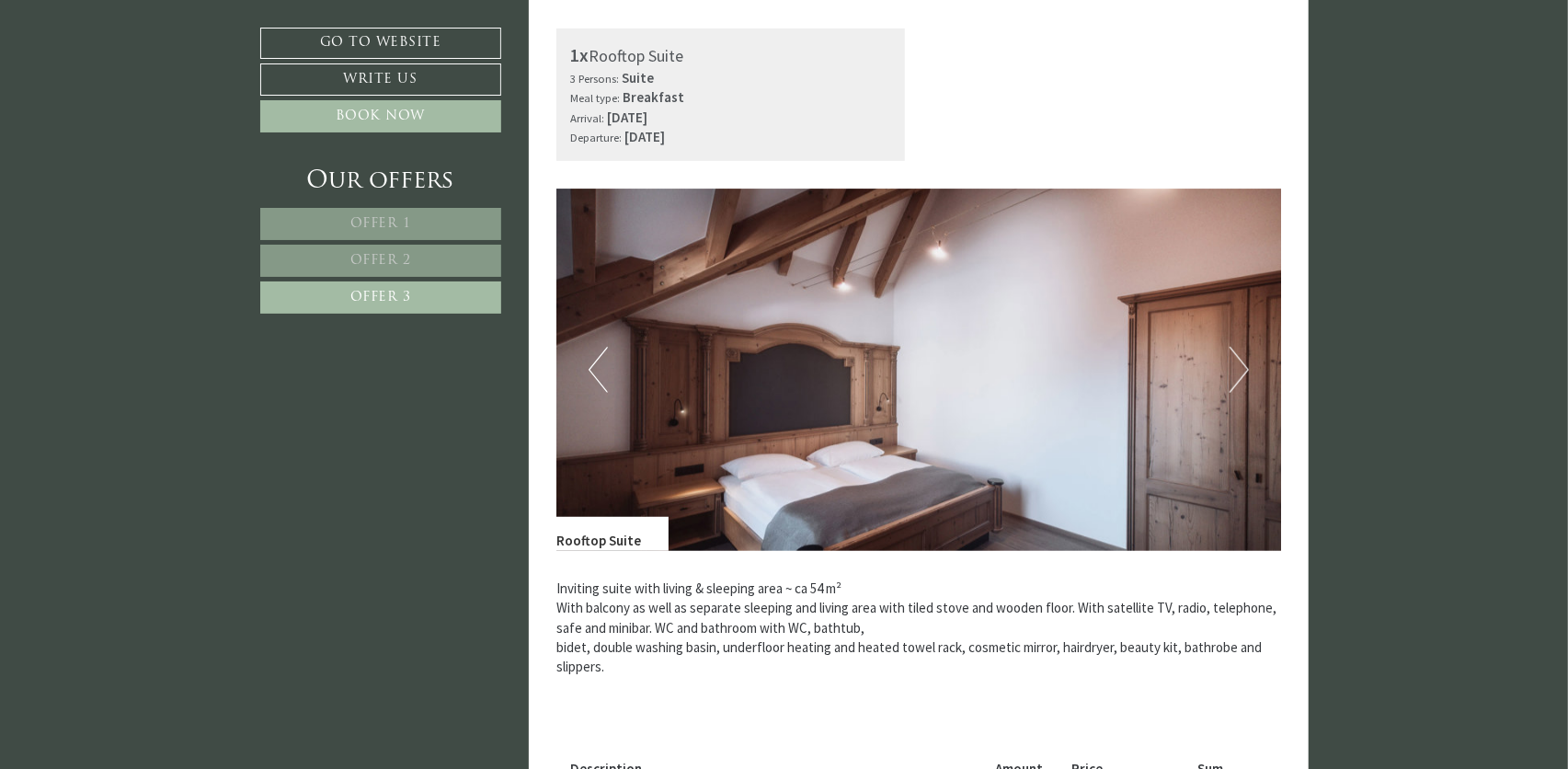
scroll to position [391, 0]
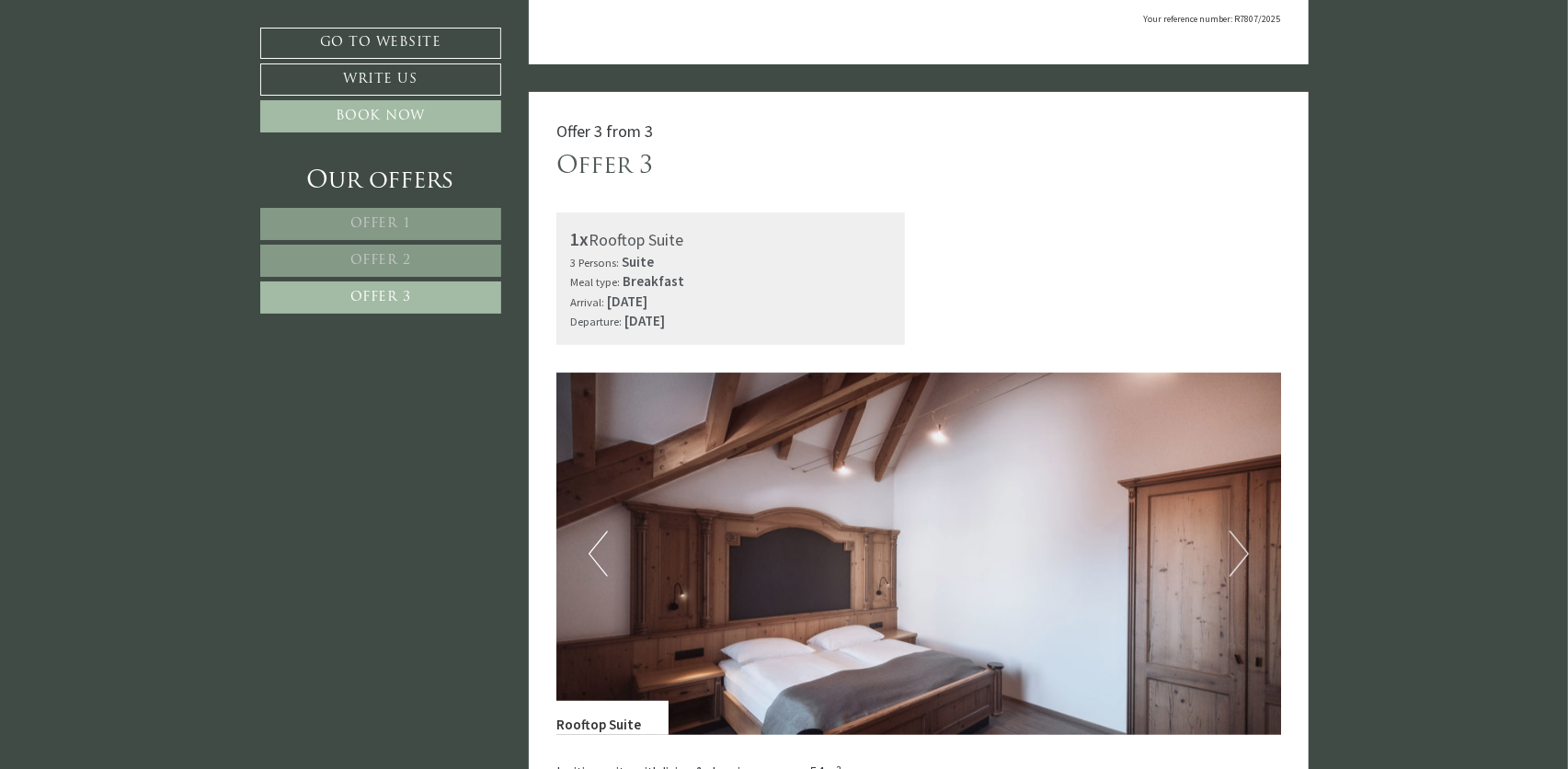
drag, startPoint x: 575, startPoint y: 240, endPoint x: 822, endPoint y: 326, distance: 261.5
click at [822, 326] on div "1x Rooftop Suite 3 Persons: Suite Meal type: Breakfast Arrival: Saturday, 10. J…" at bounding box center [731, 279] width 349 height 132
click at [1249, 545] on button "Next" at bounding box center [1239, 554] width 19 height 46
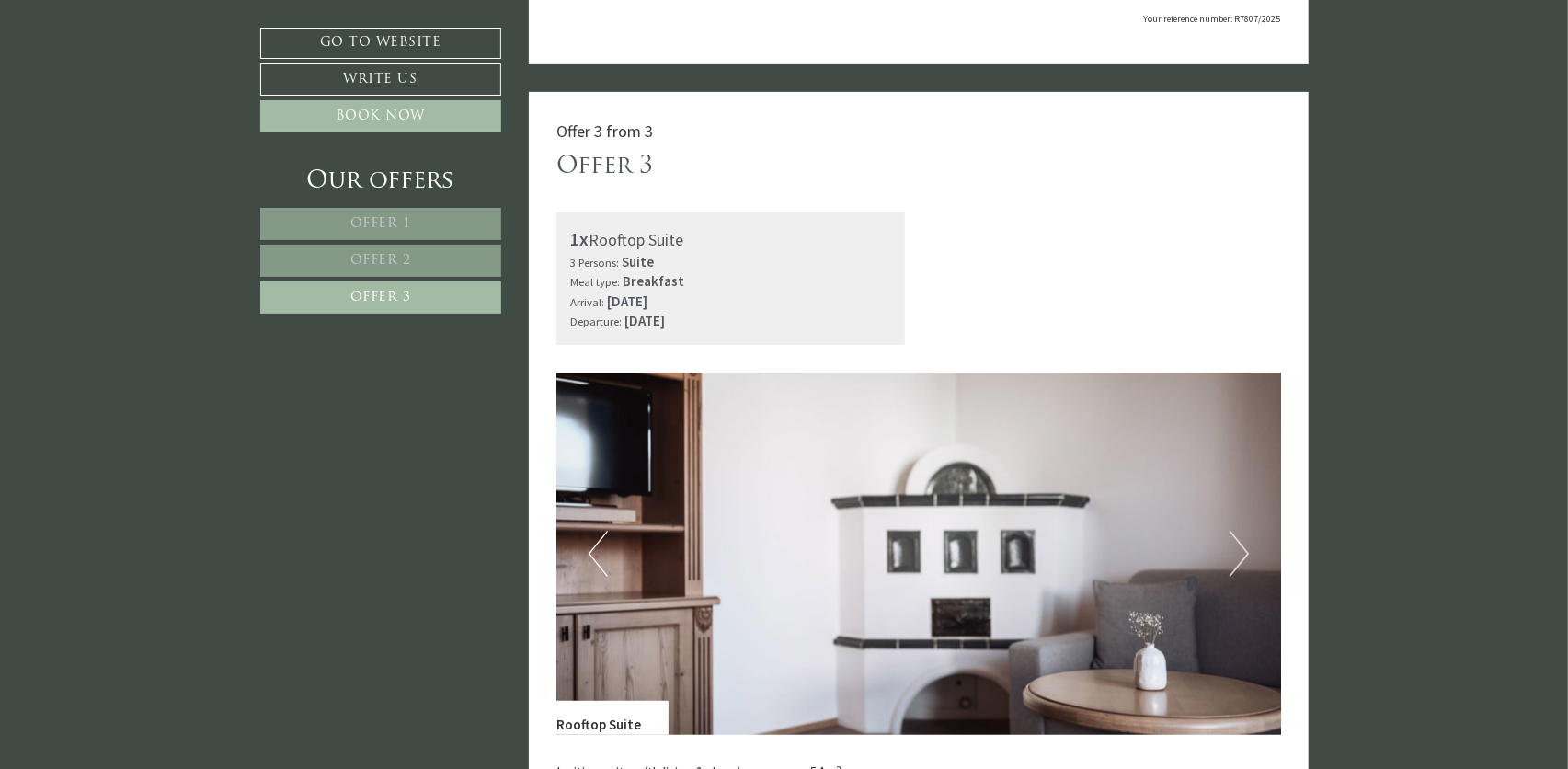
click at [1249, 545] on button "Next" at bounding box center [1239, 554] width 19 height 46
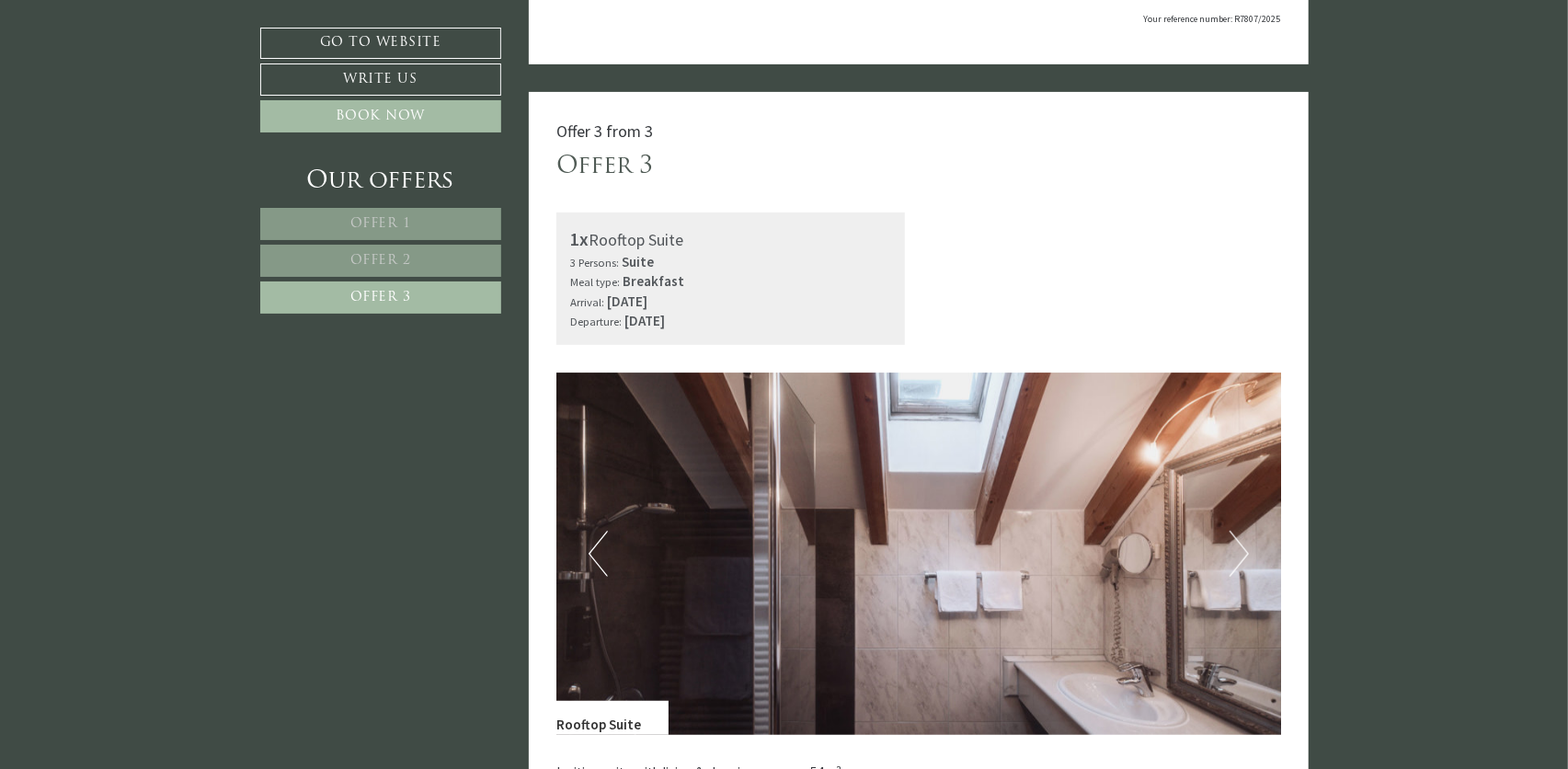
click at [1249, 545] on button "Next" at bounding box center [1239, 554] width 19 height 46
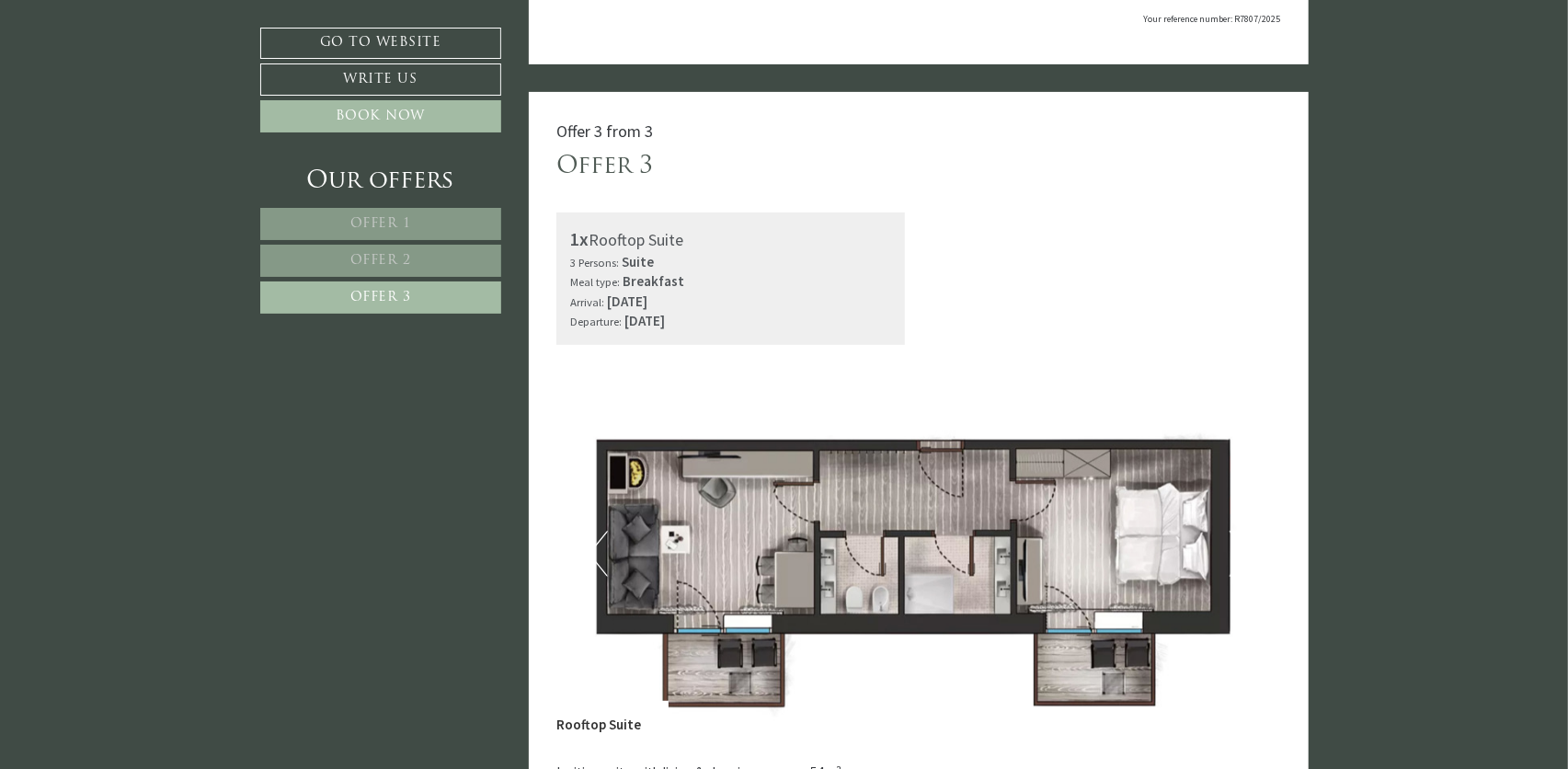
click at [601, 543] on button "Previous" at bounding box center [598, 554] width 19 height 46
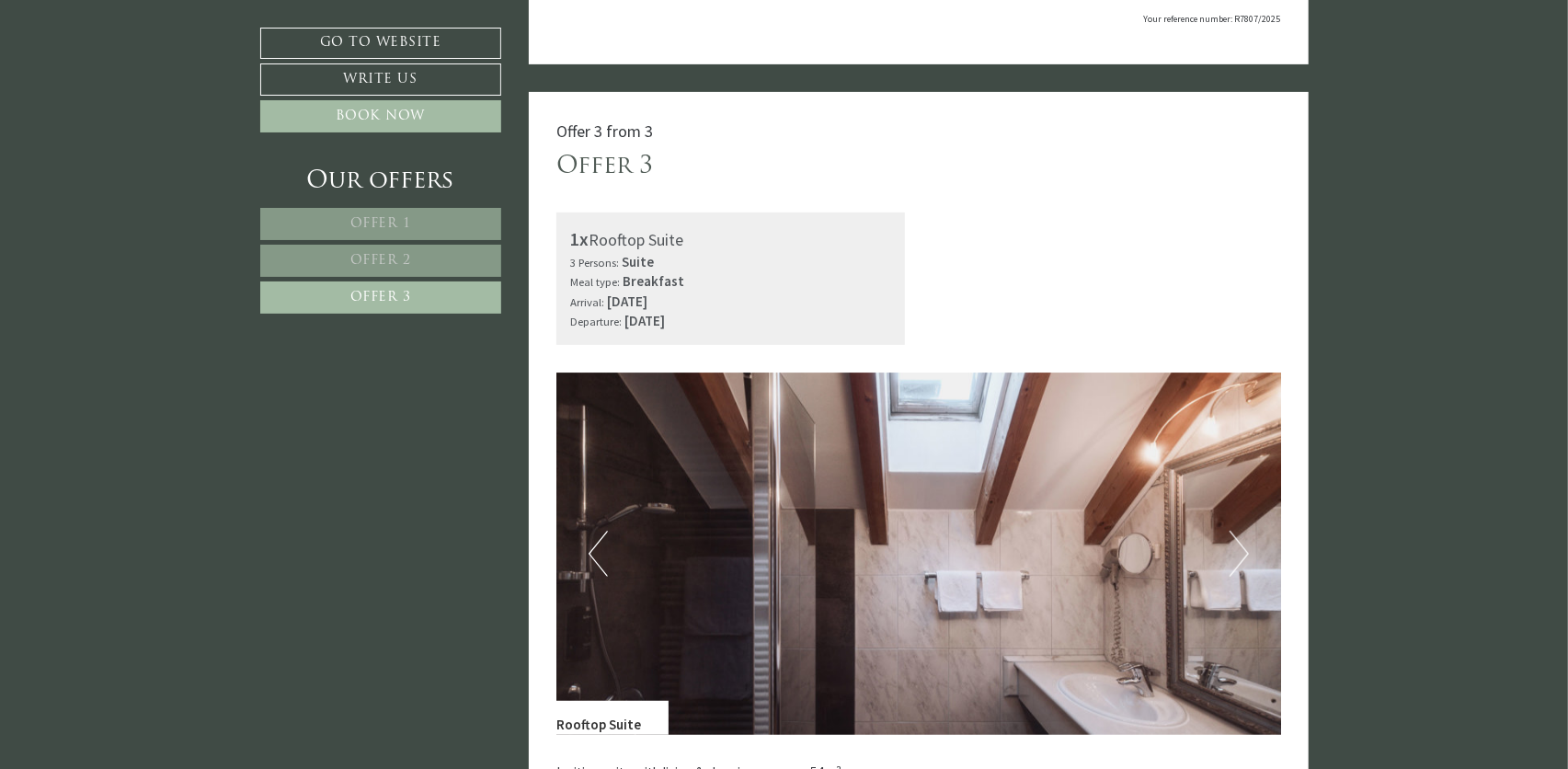
click at [601, 543] on button "Previous" at bounding box center [598, 554] width 19 height 46
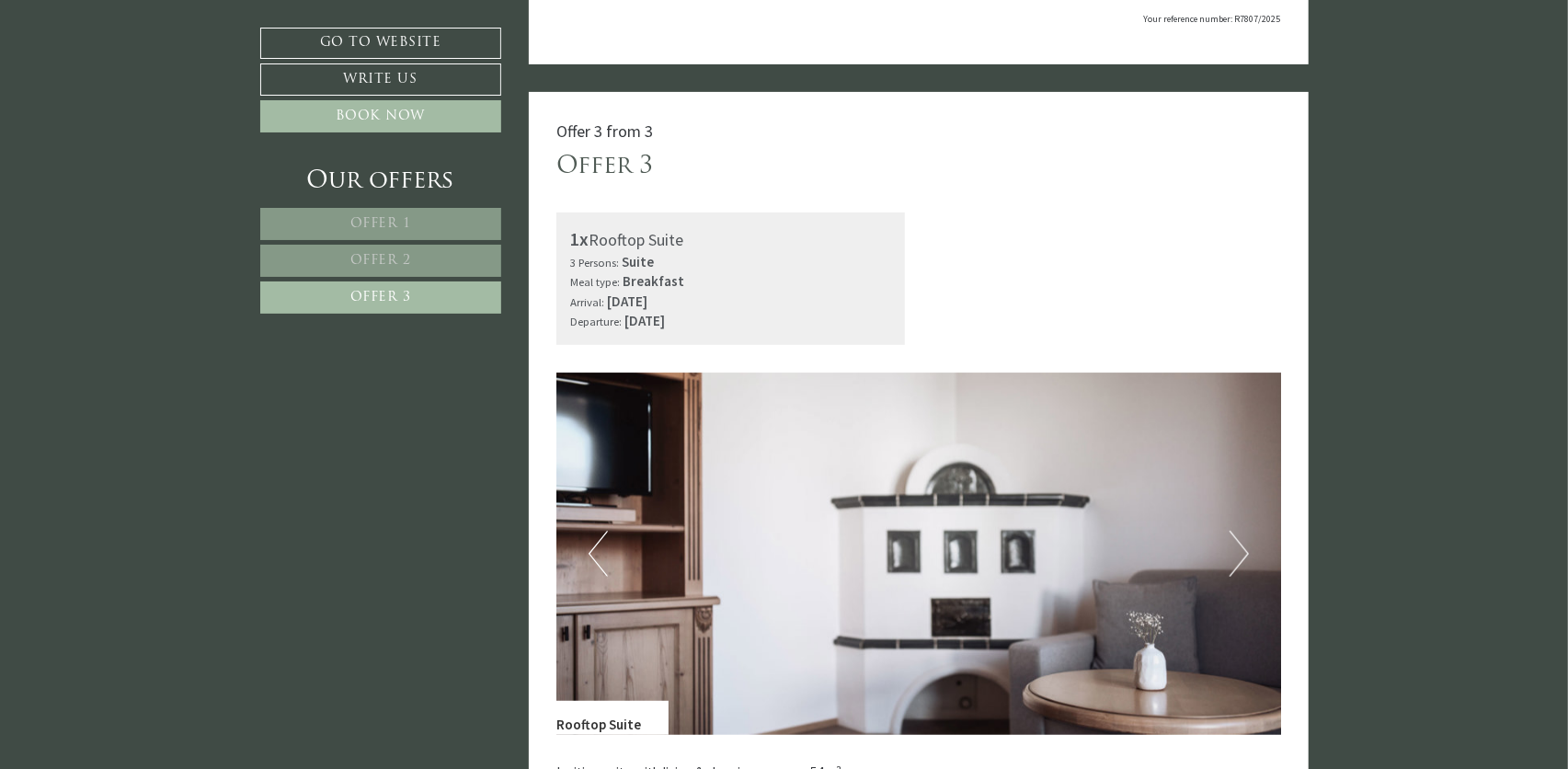
click at [601, 543] on button "Previous" at bounding box center [598, 554] width 19 height 46
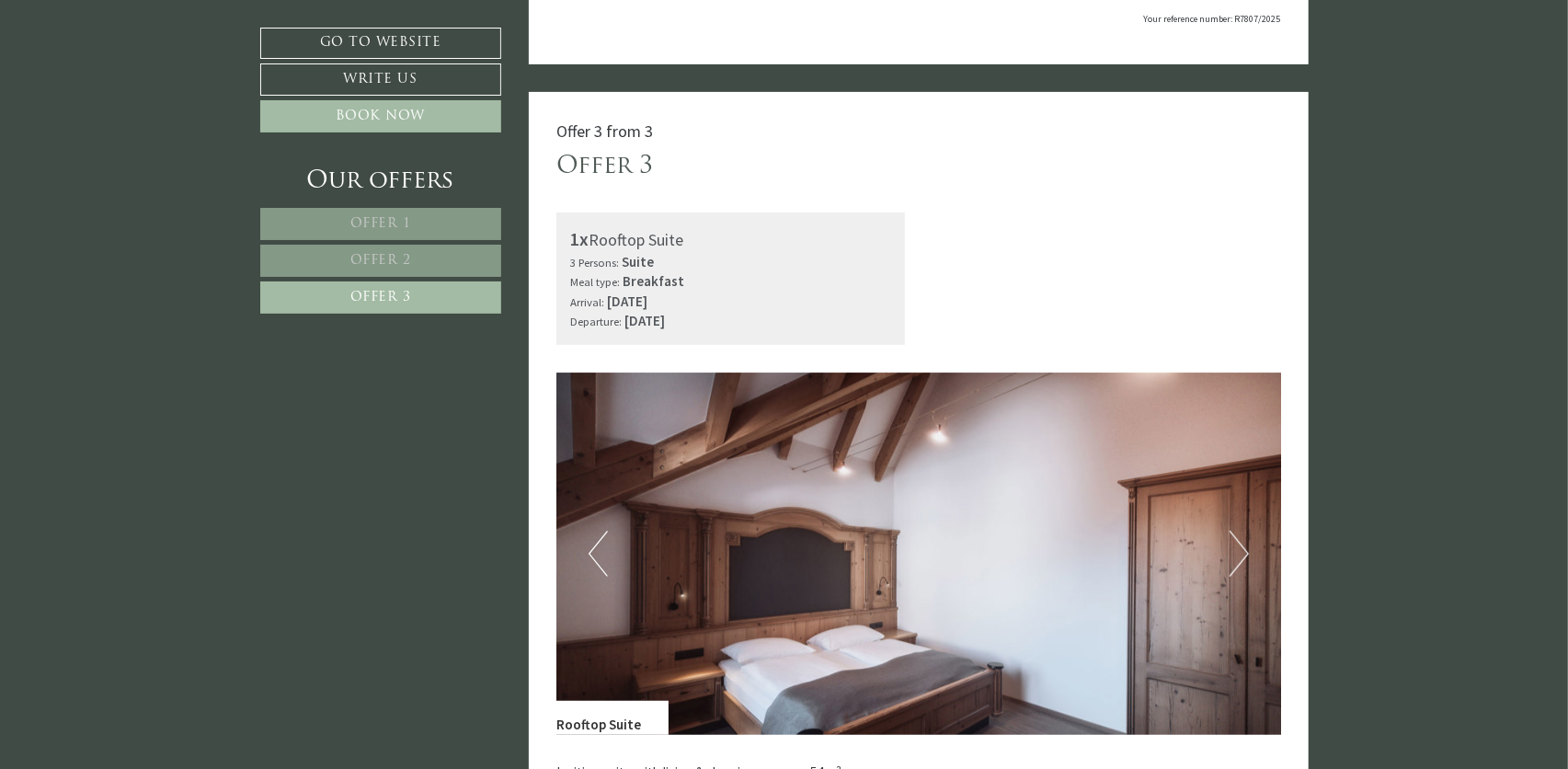
click at [601, 543] on button "Previous" at bounding box center [598, 554] width 19 height 46
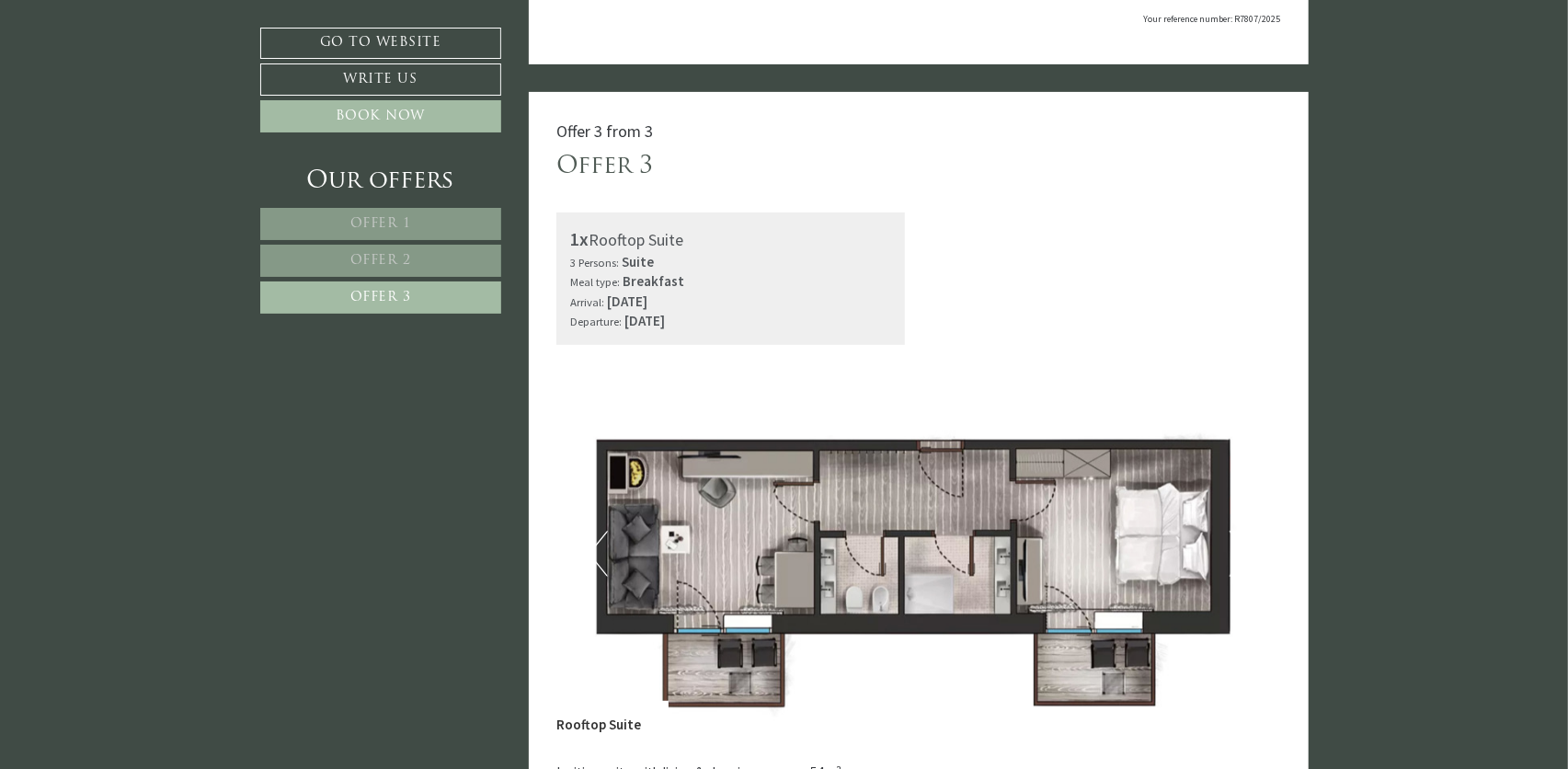
click at [399, 271] on link "Offer 2" at bounding box center [380, 261] width 241 height 32
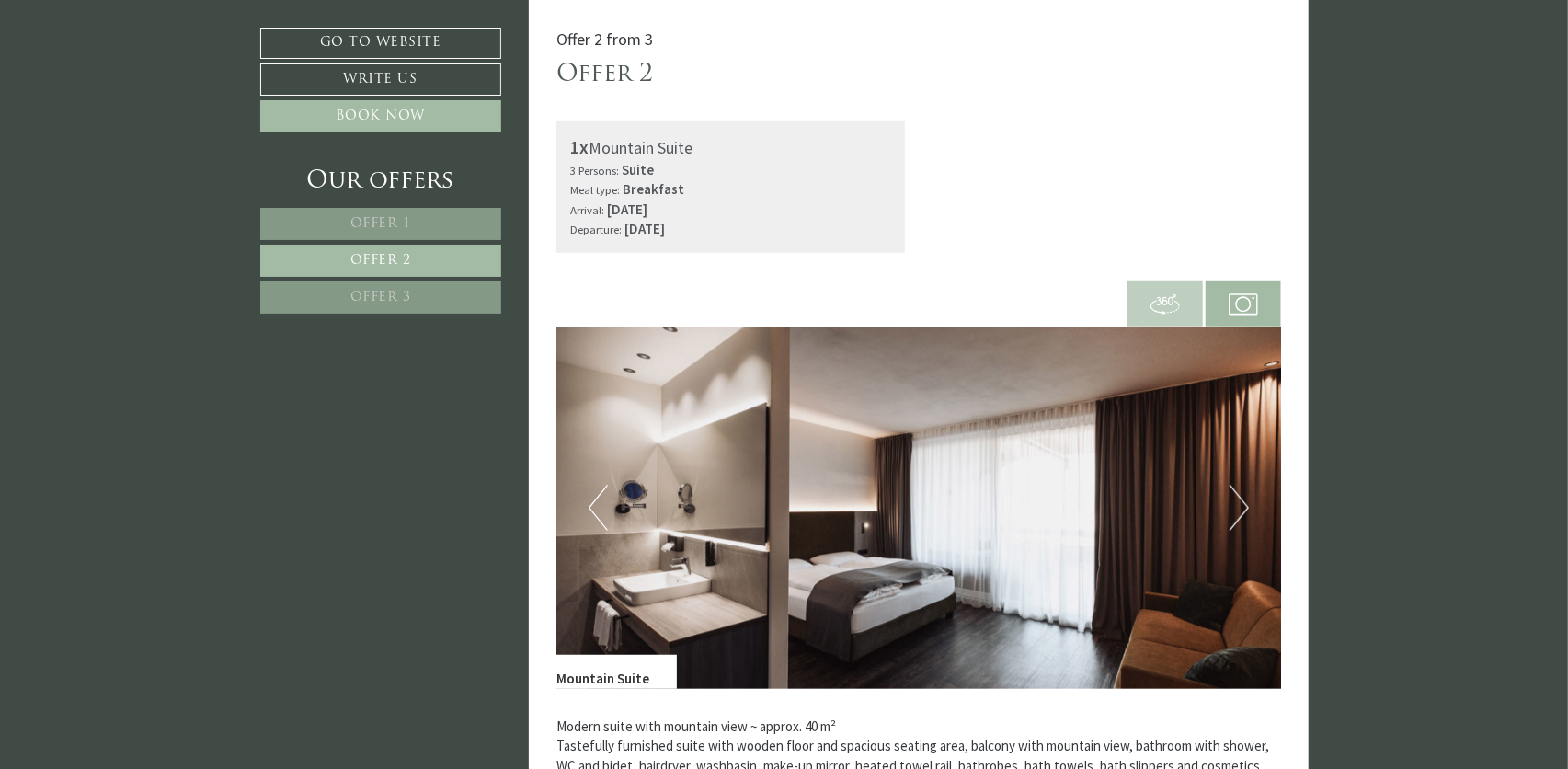
click at [1236, 508] on button "Next" at bounding box center [1239, 507] width 19 height 46
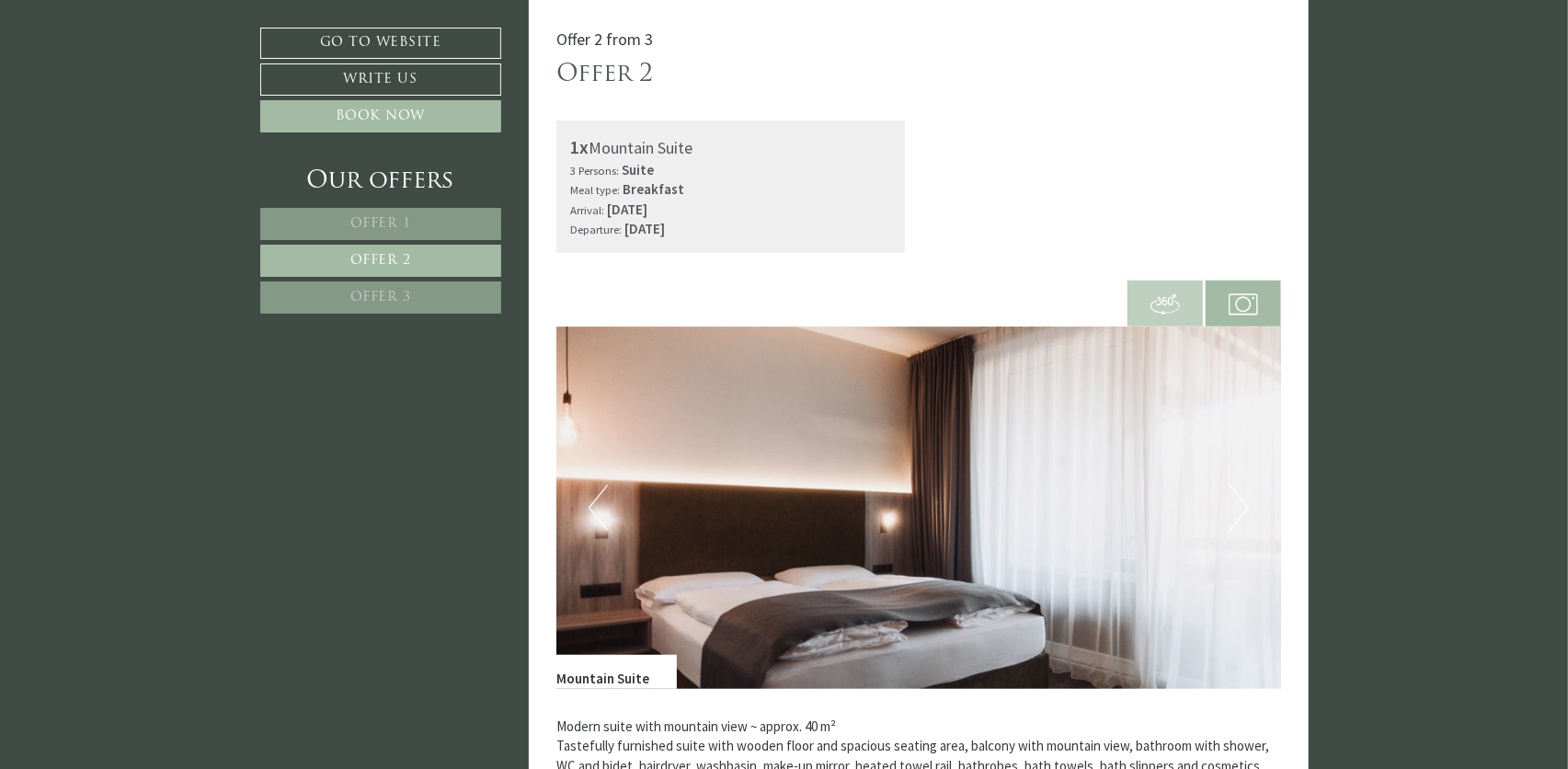
click at [1241, 506] on button "Next" at bounding box center [1239, 507] width 19 height 46
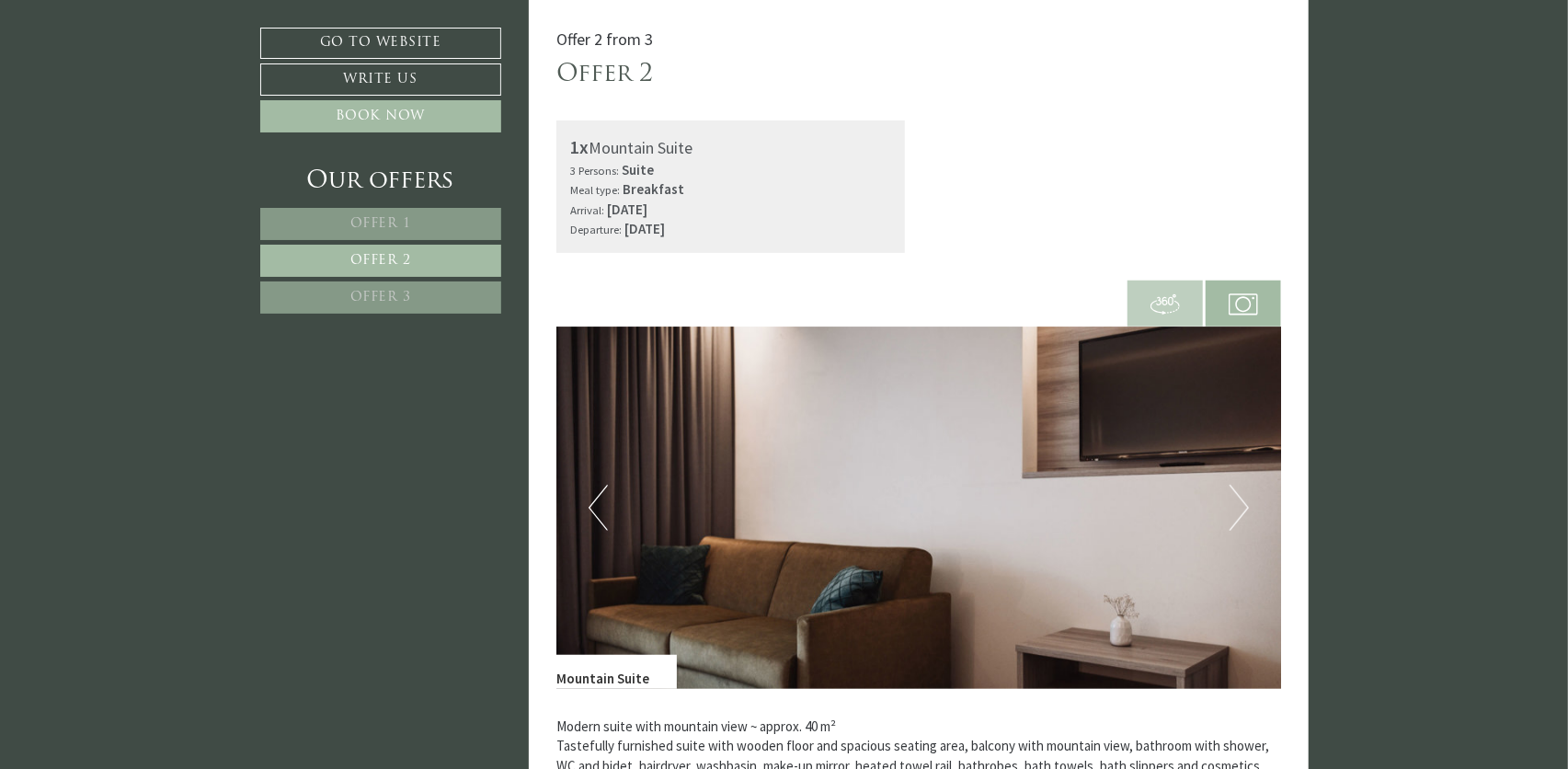
click at [1241, 506] on button "Next" at bounding box center [1239, 507] width 19 height 46
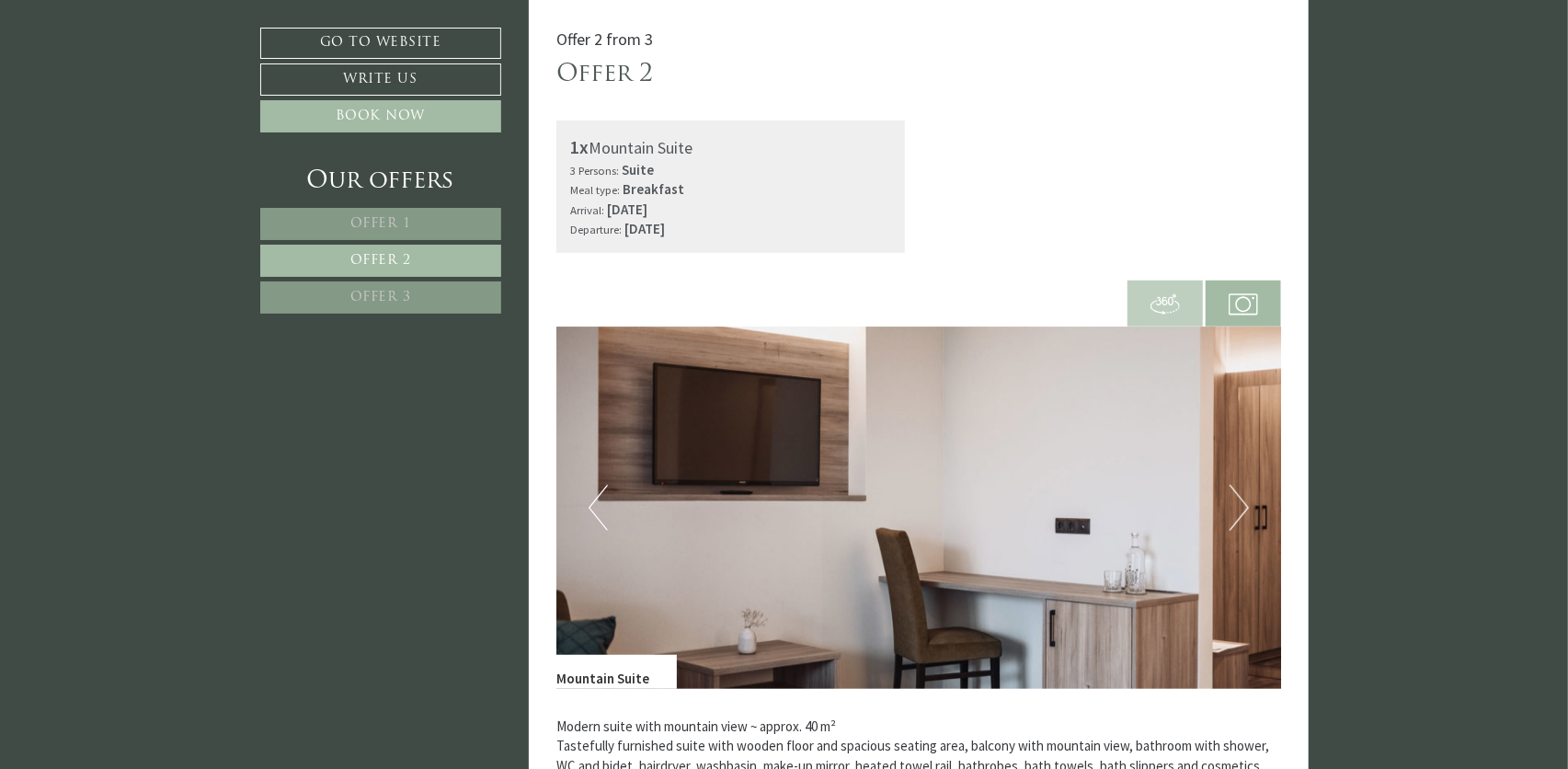
click at [1241, 506] on button "Next" at bounding box center [1239, 507] width 19 height 46
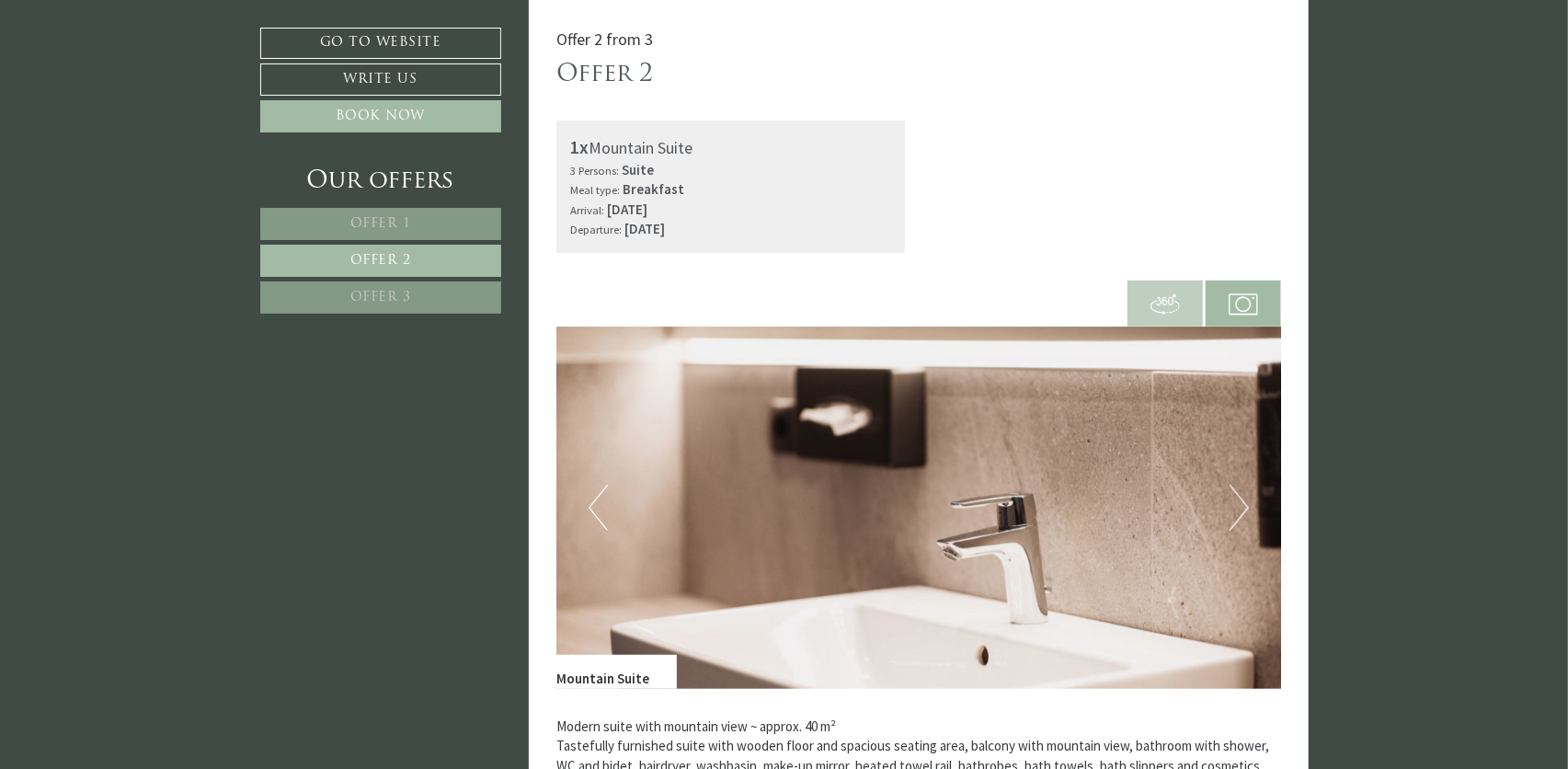
click at [1241, 506] on button "Next" at bounding box center [1239, 507] width 19 height 46
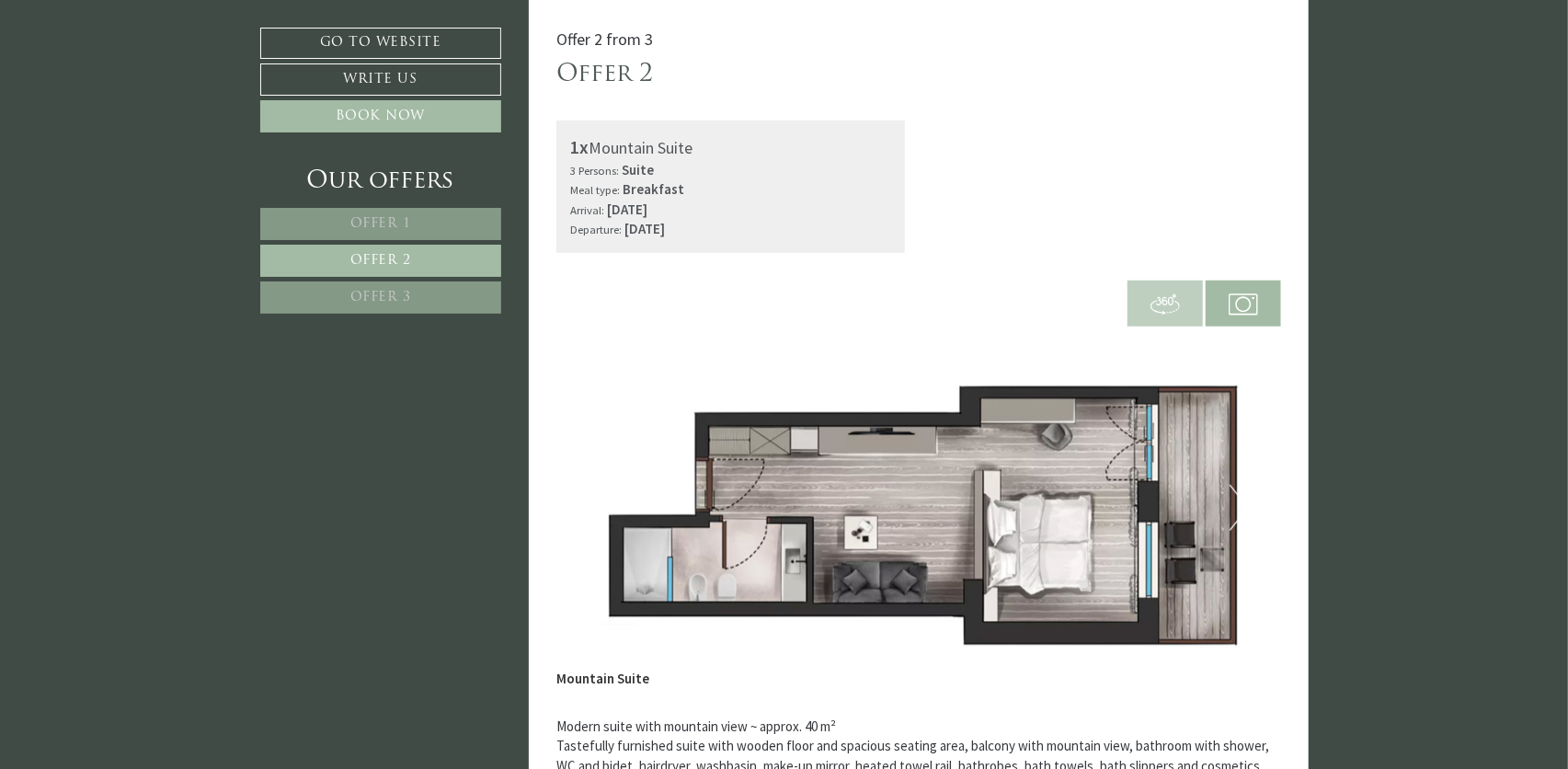
click at [1241, 506] on button "Next" at bounding box center [1239, 507] width 19 height 46
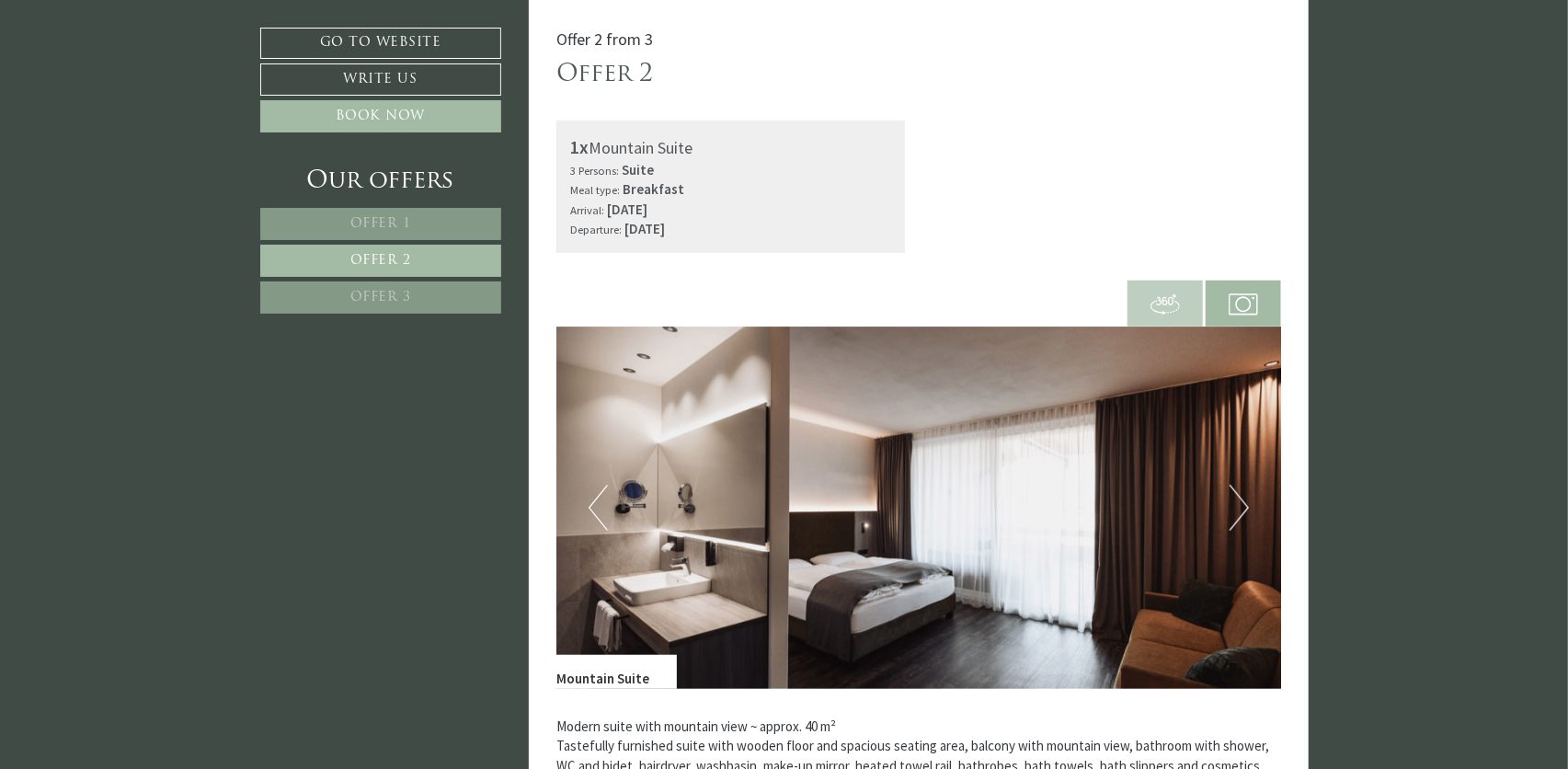
click at [1241, 506] on button "Next" at bounding box center [1239, 507] width 19 height 46
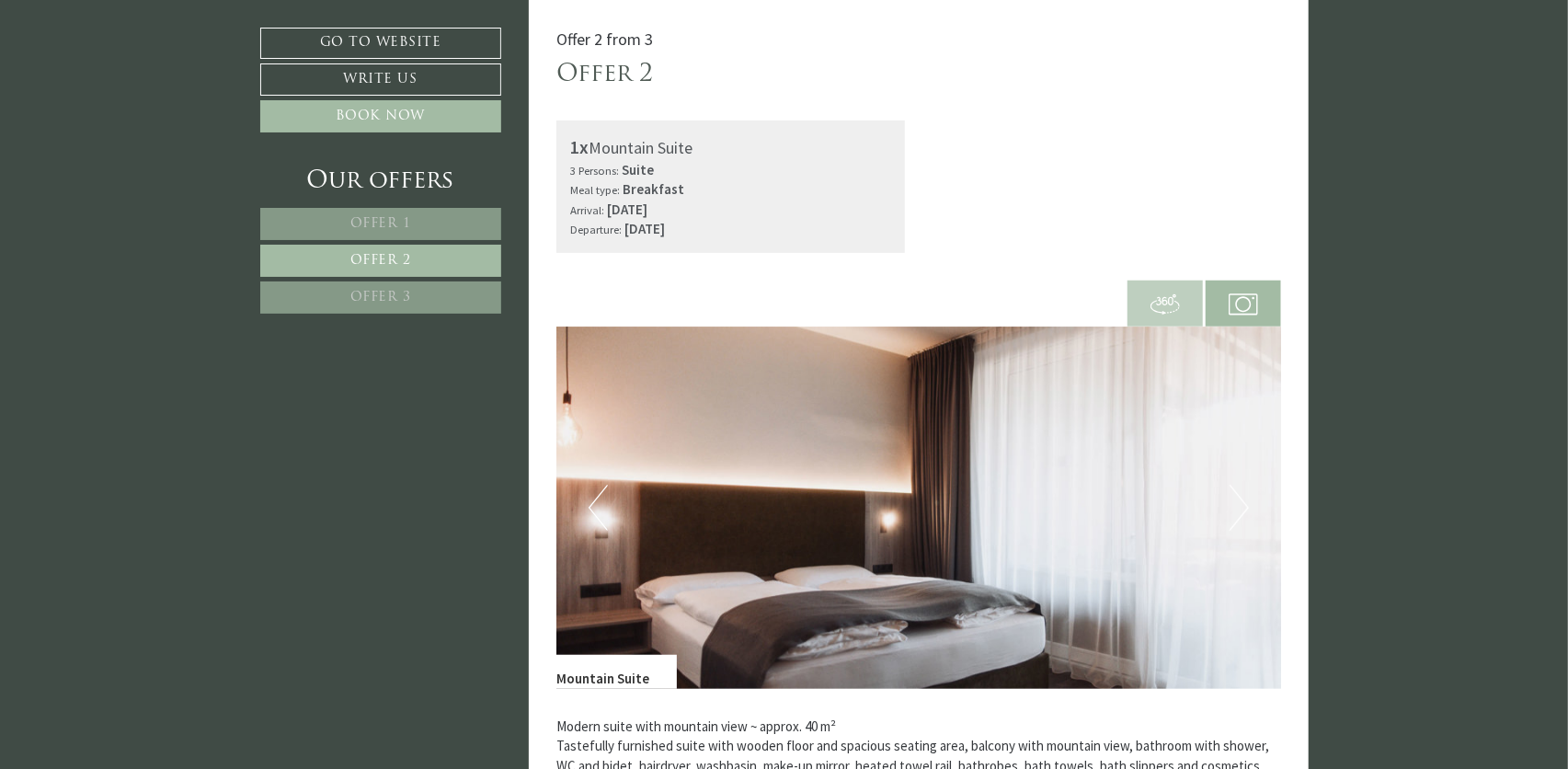
click at [1245, 506] on button "Next" at bounding box center [1239, 507] width 19 height 46
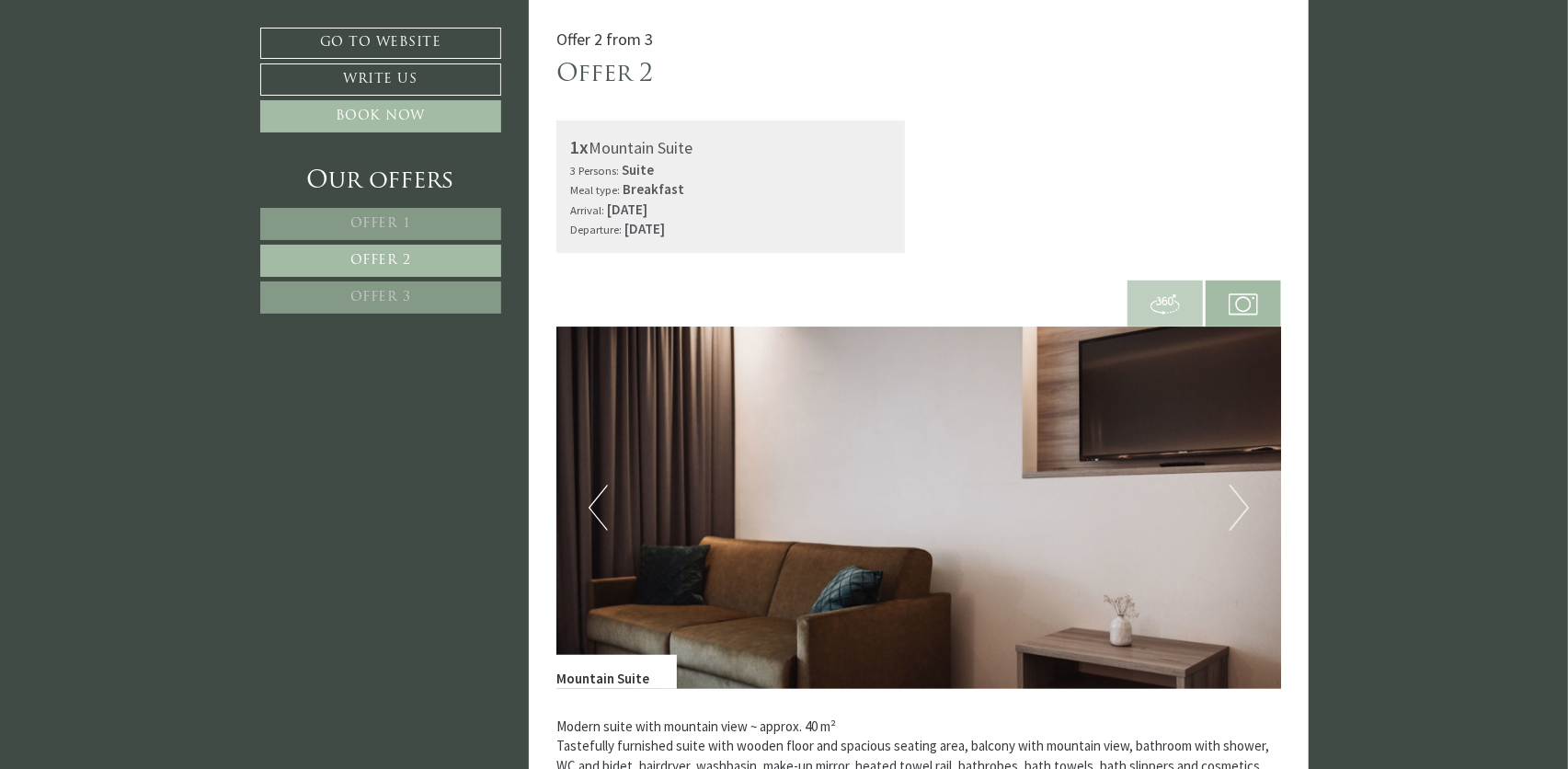
click at [1245, 506] on button "Next" at bounding box center [1239, 507] width 19 height 46
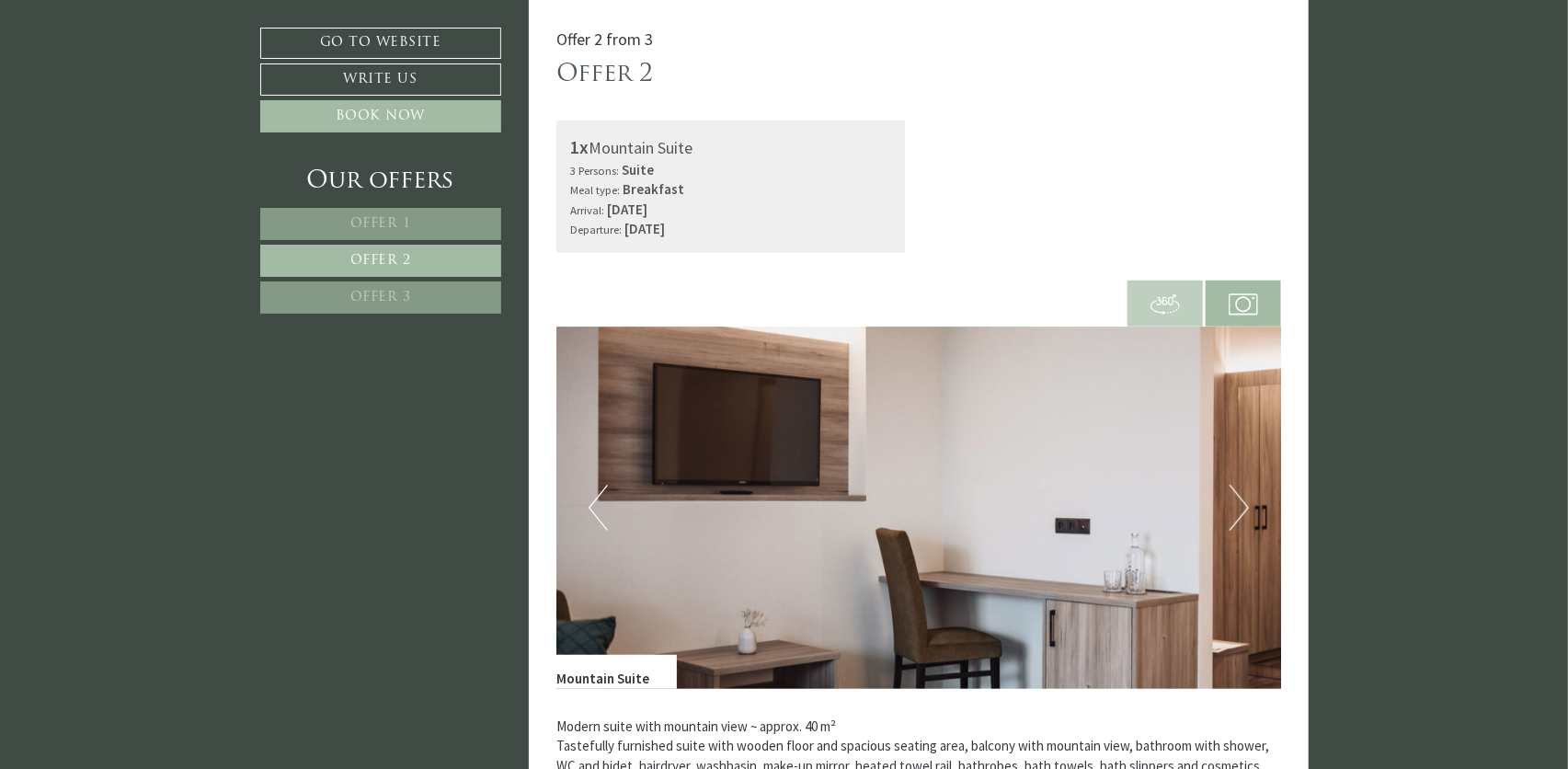
click at [1245, 506] on button "Next" at bounding box center [1239, 507] width 19 height 46
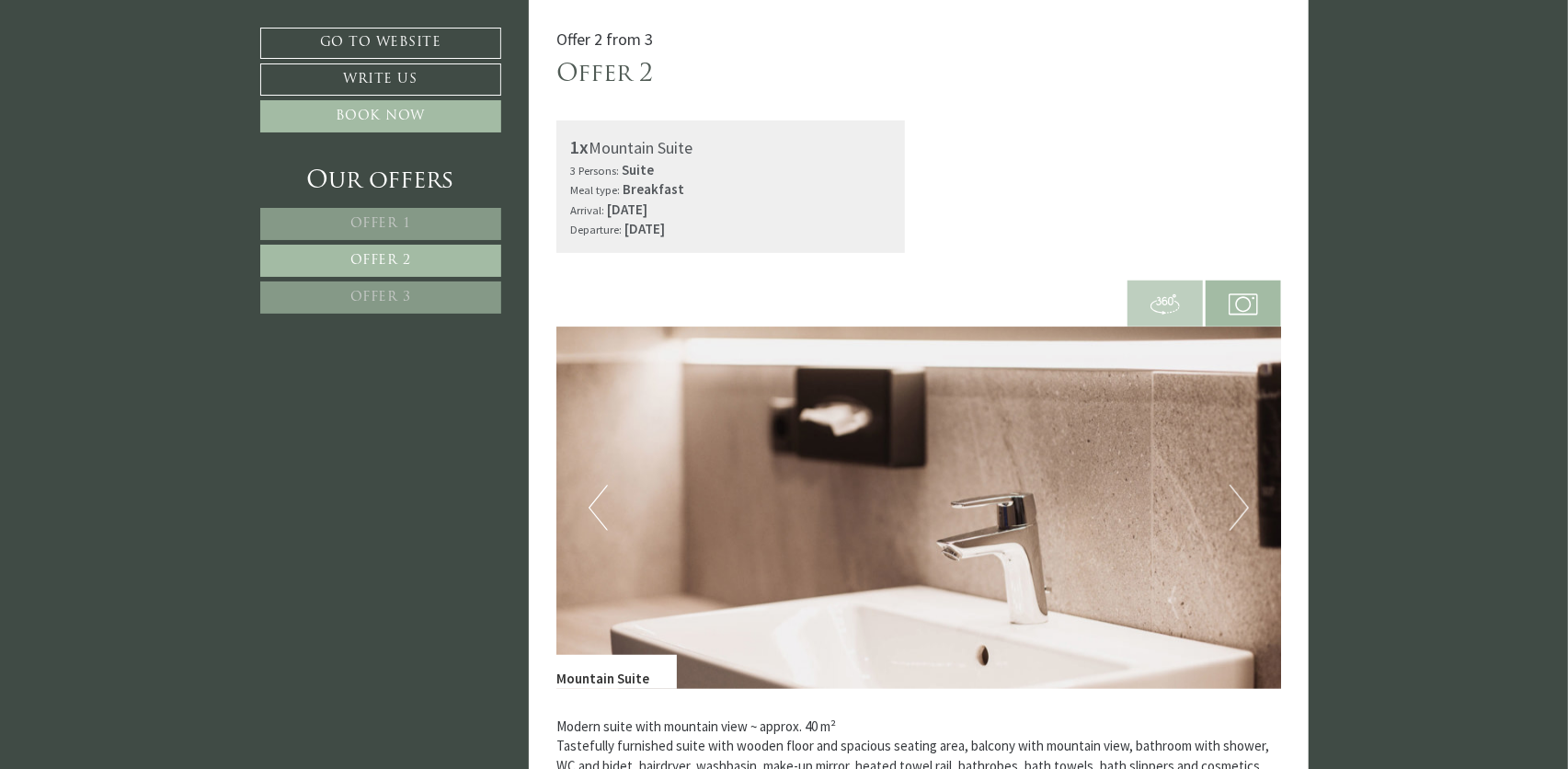
click at [1245, 506] on button "Next" at bounding box center [1239, 507] width 19 height 46
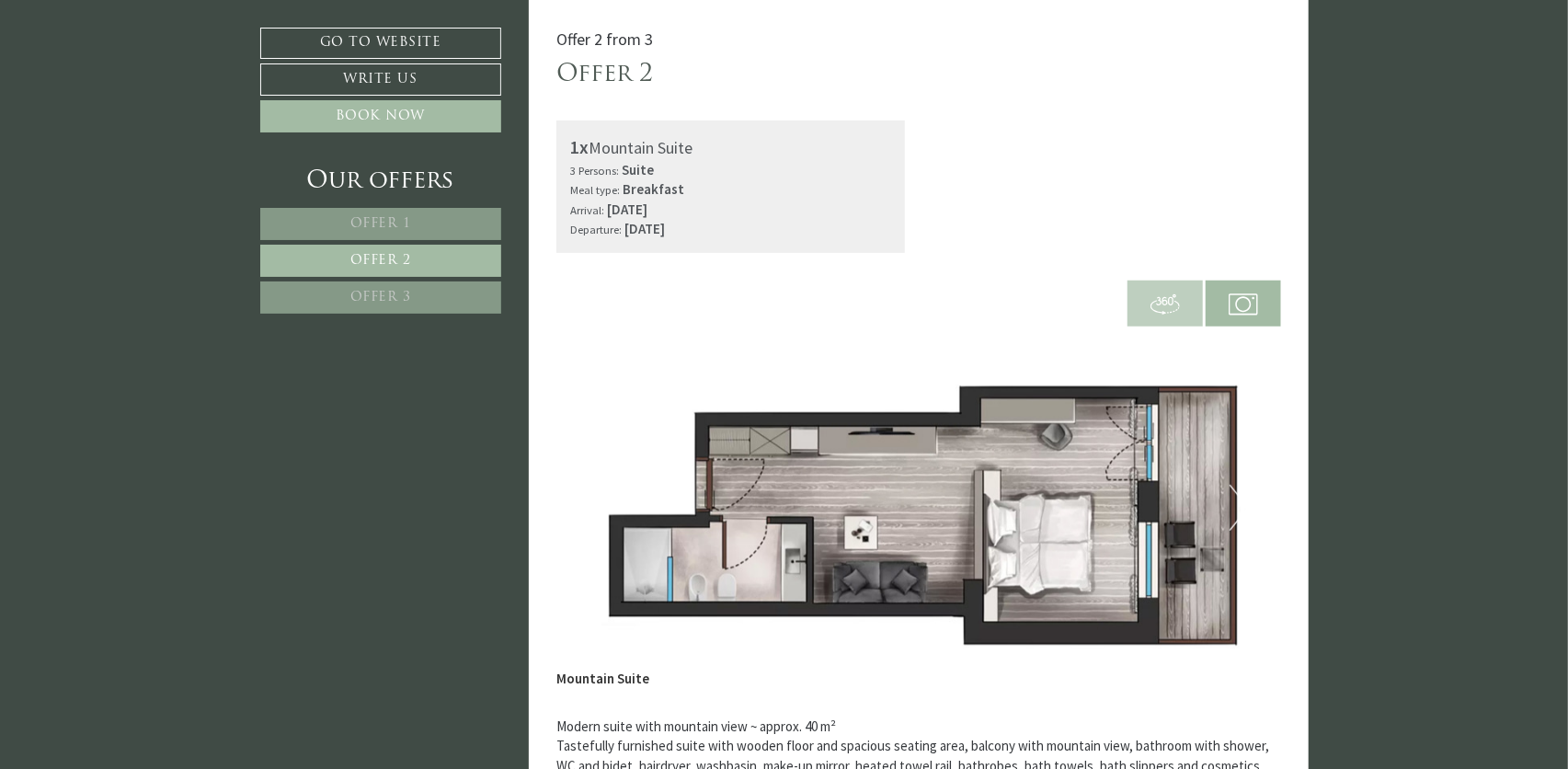
click at [1245, 506] on button "Next" at bounding box center [1239, 507] width 19 height 46
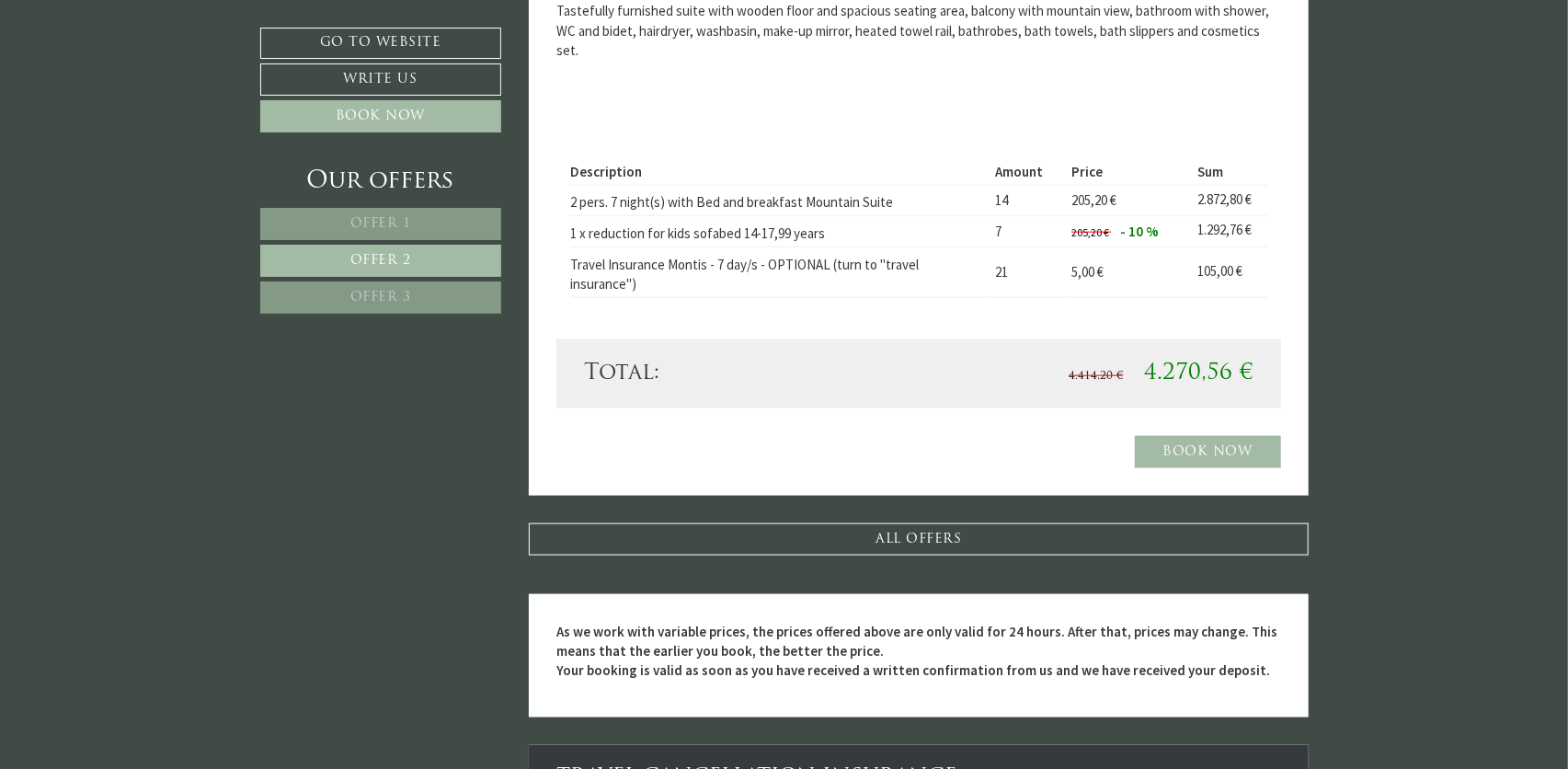
scroll to position [1218, 0]
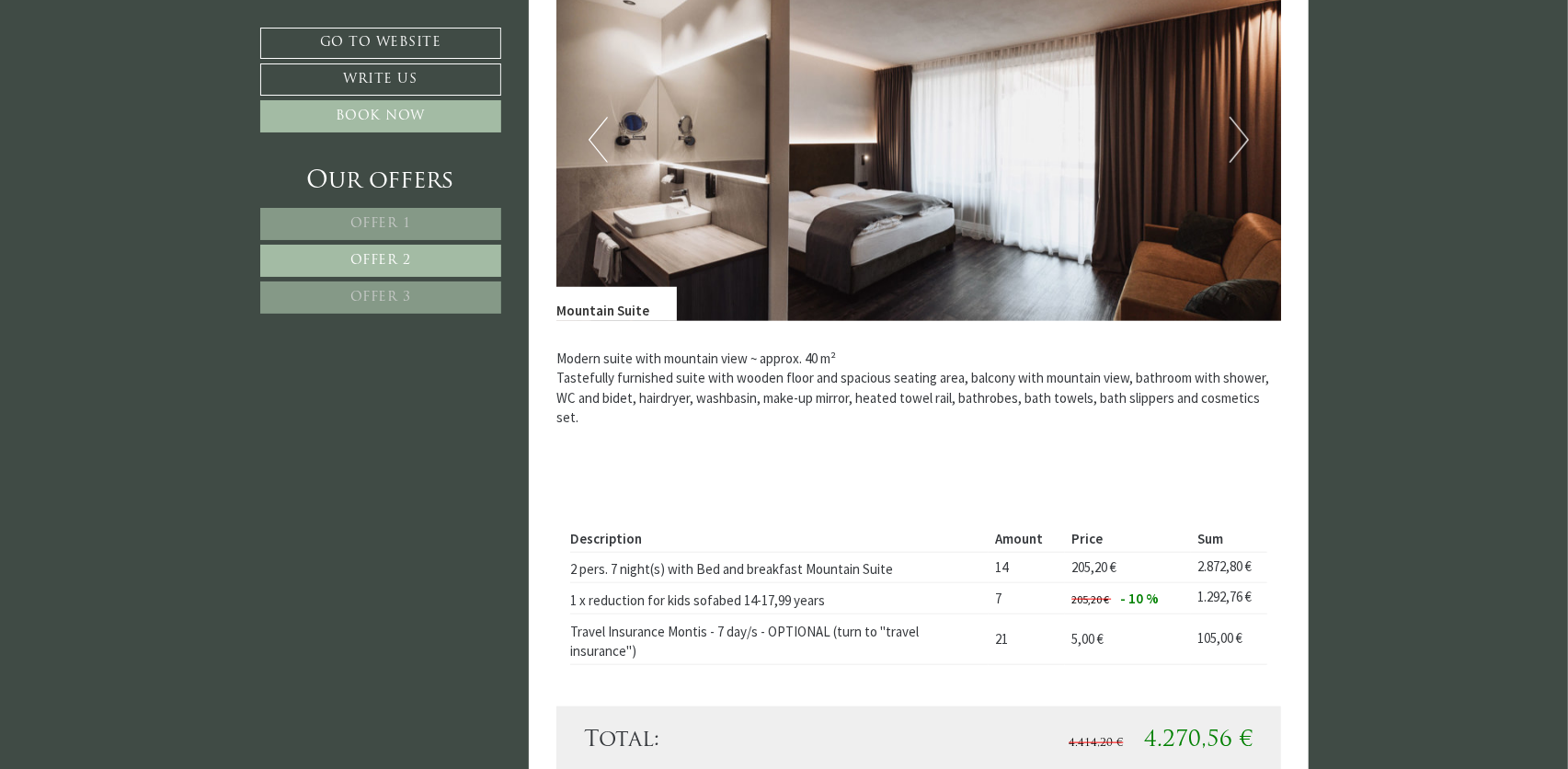
click at [389, 298] on span "Offer 3" at bounding box center [381, 298] width 60 height 14
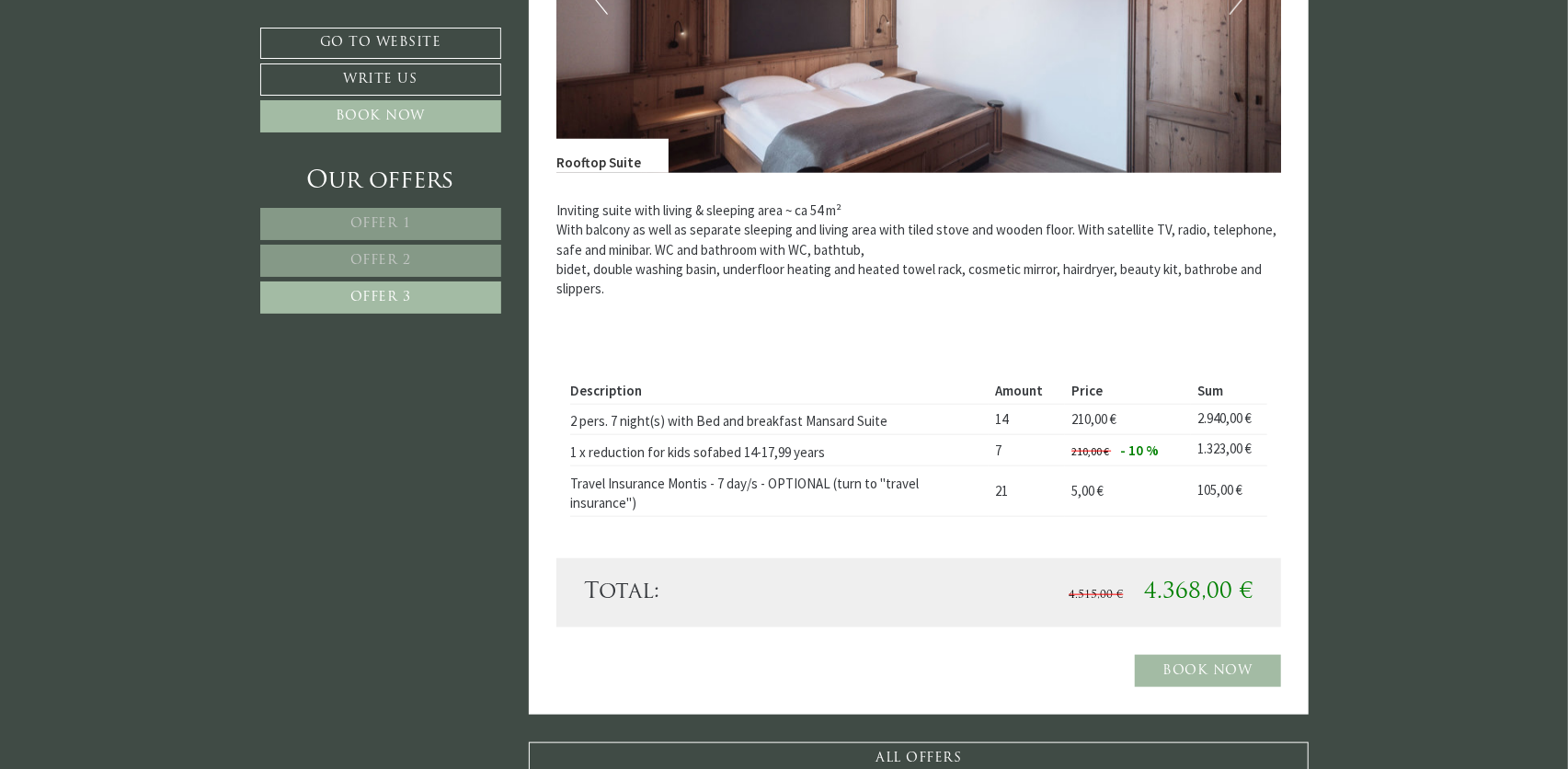
scroll to position [850, 0]
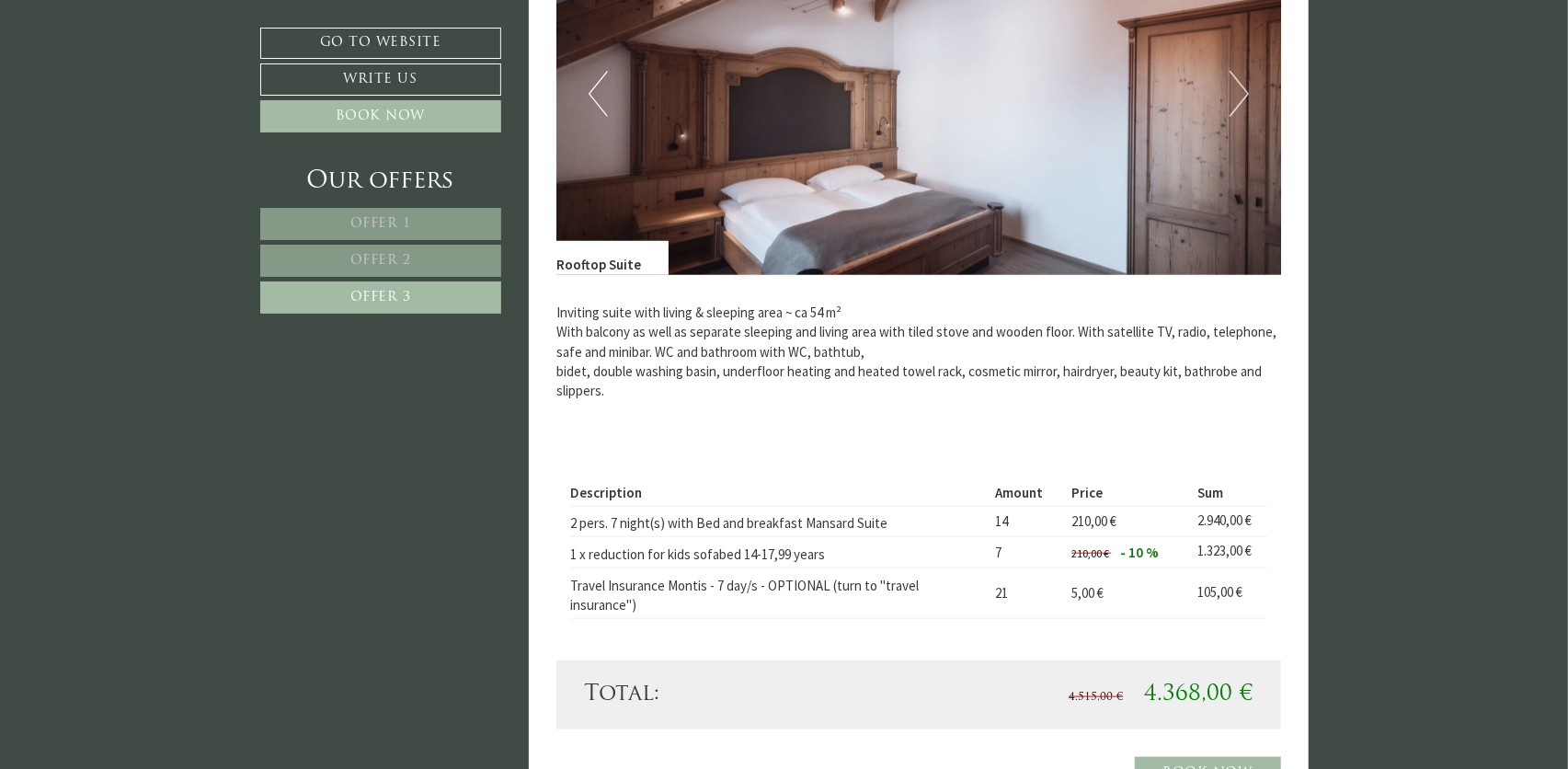
click at [958, 410] on div "Inviting suite with living & sleeping area ~ ca 54 m² With balcony as well as s…" at bounding box center [919, 356] width 725 height 162
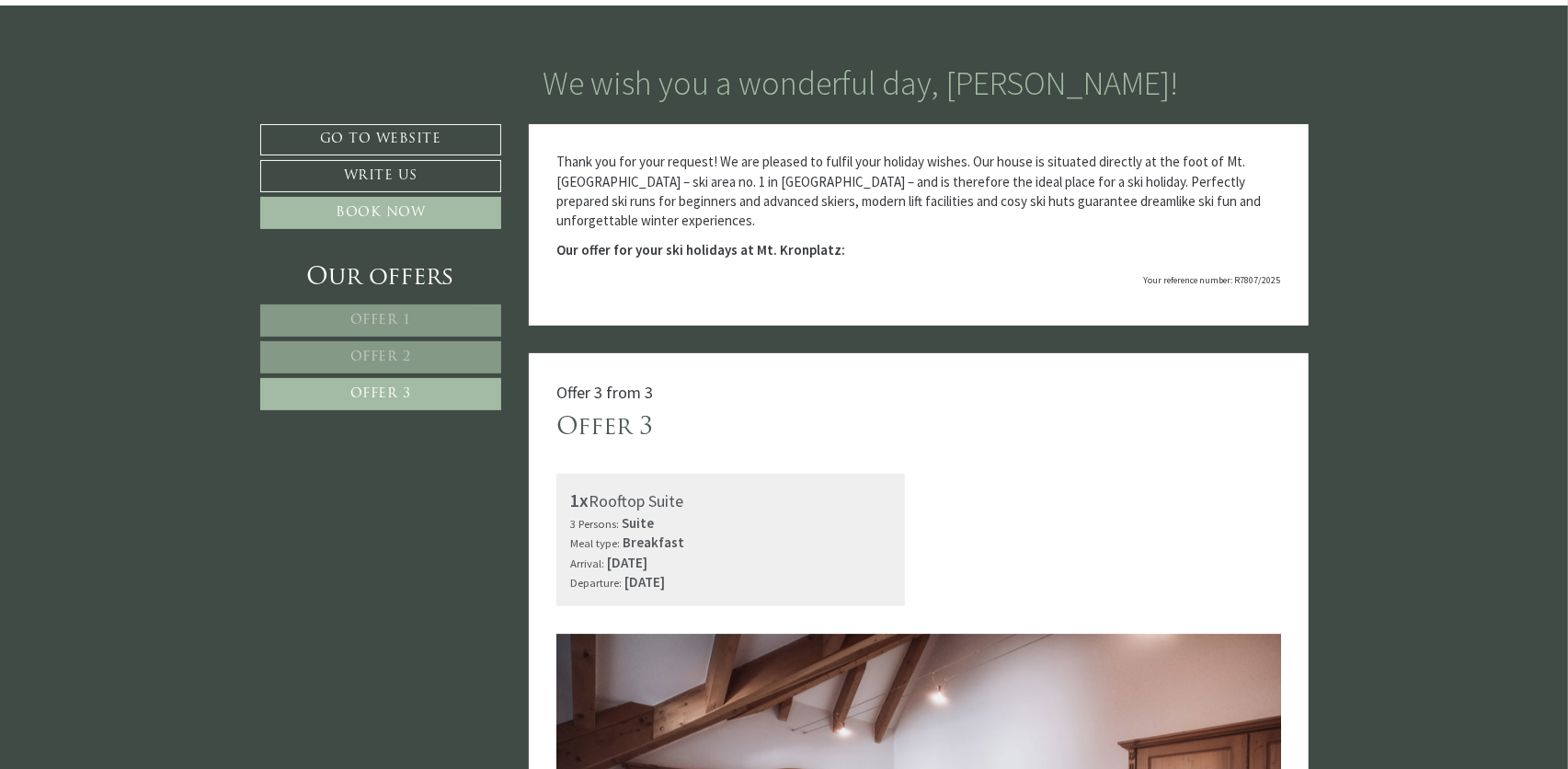
scroll to position [115, 0]
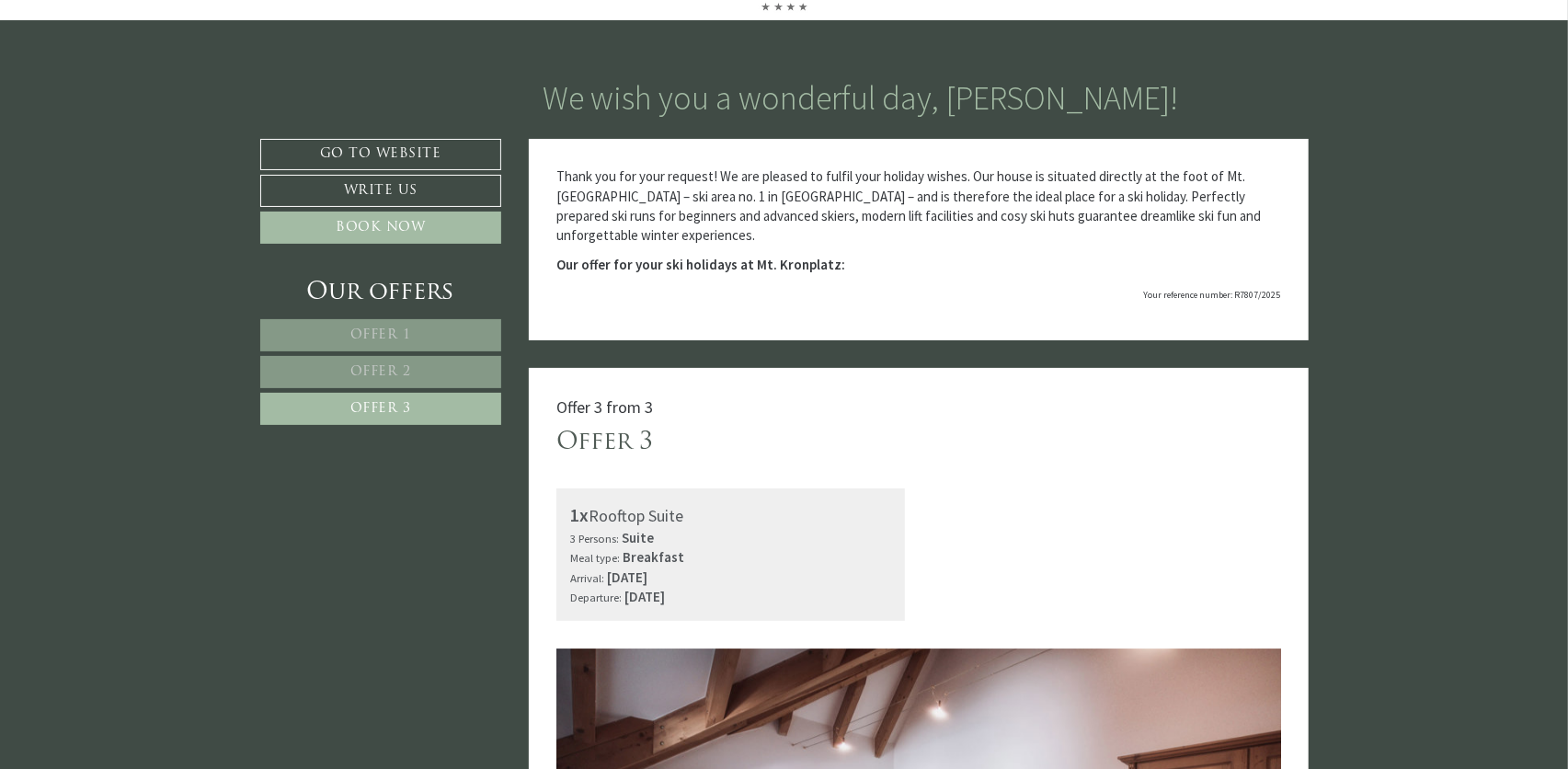
drag, startPoint x: 572, startPoint y: 514, endPoint x: 827, endPoint y: 593, distance: 267.0
click at [827, 593] on div "1x Rooftop Suite 3 Persons: Suite Meal type: Breakfast Arrival: Saturday, 10. J…" at bounding box center [731, 555] width 349 height 132
copy div "1x Rooftop Suite 3 Persons: Suite Meal type: Breakfast Arrival: Saturday, 10. J…"
